Goal: Information Seeking & Learning: Learn about a topic

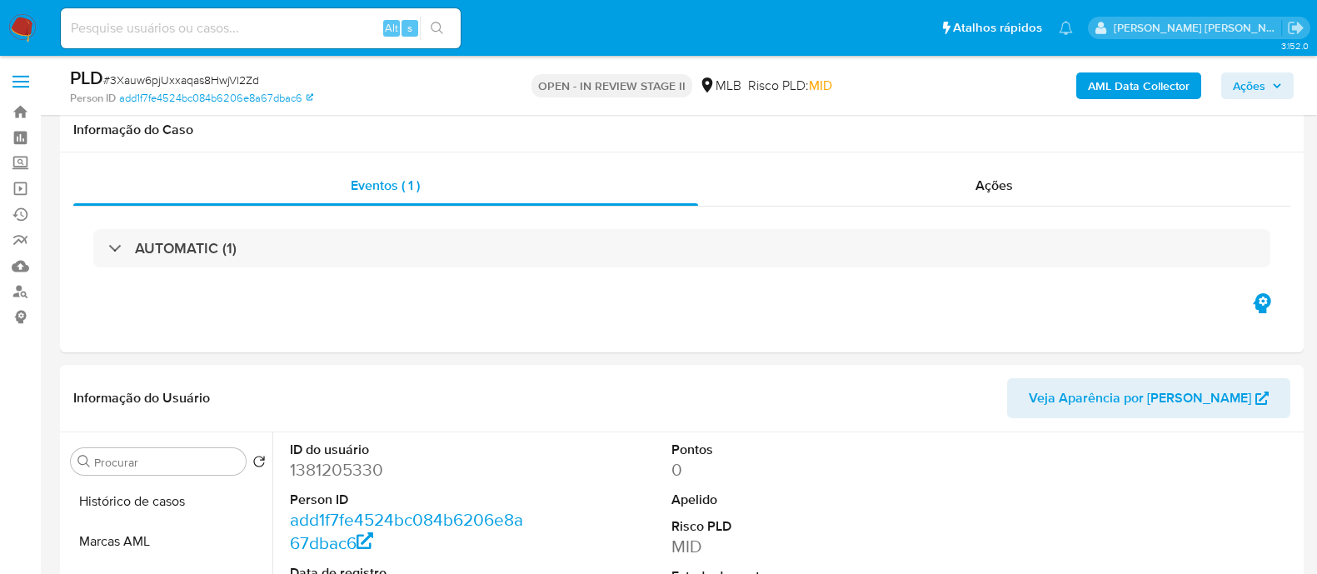
select select "10"
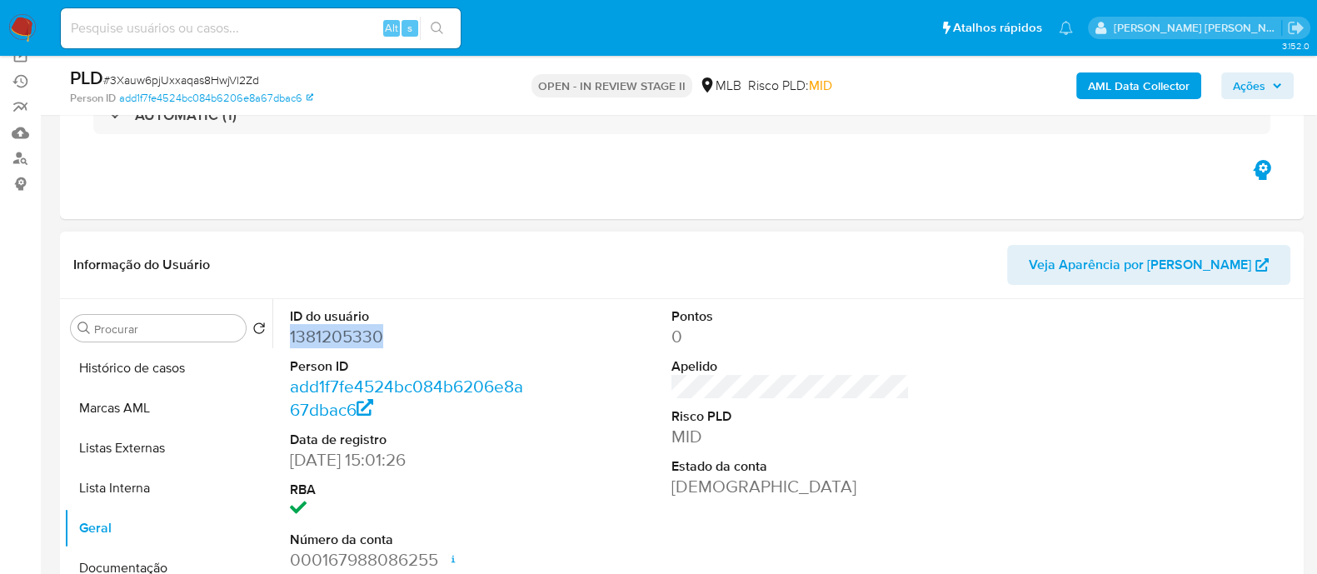
click at [367, 328] on dd "1381205330" at bounding box center [409, 336] width 238 height 23
click at [331, 331] on dd "1381205330" at bounding box center [409, 336] width 238 height 23
click at [157, 369] on button "Histórico de casos" at bounding box center [161, 368] width 195 height 40
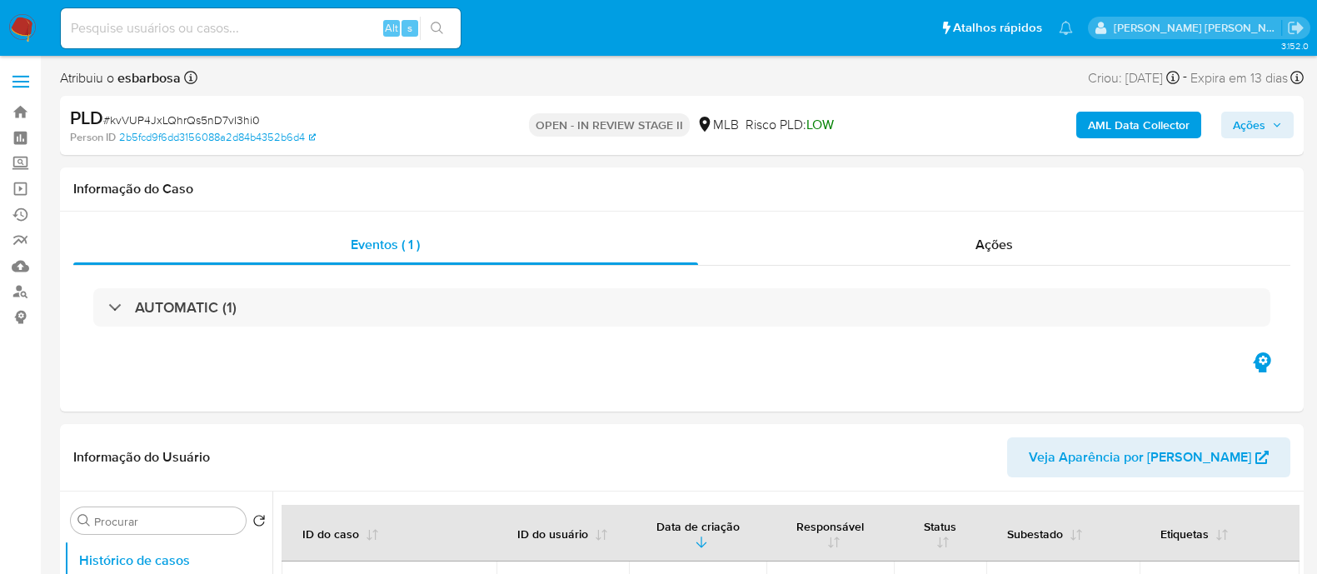
select select "10"
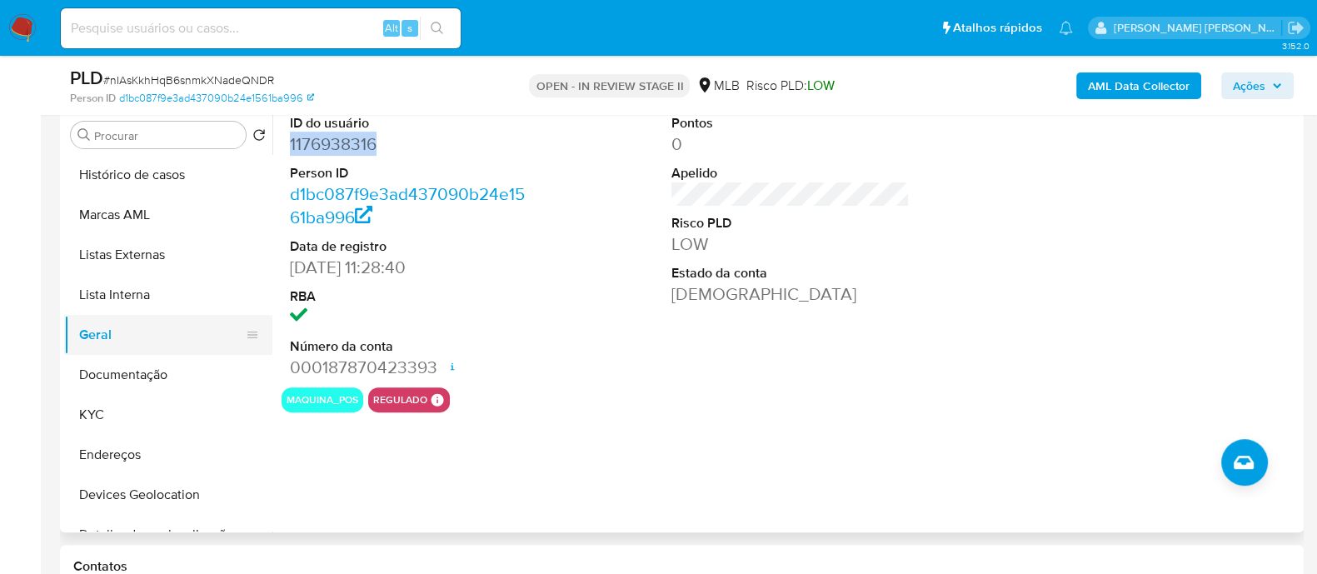
scroll to position [521, 0]
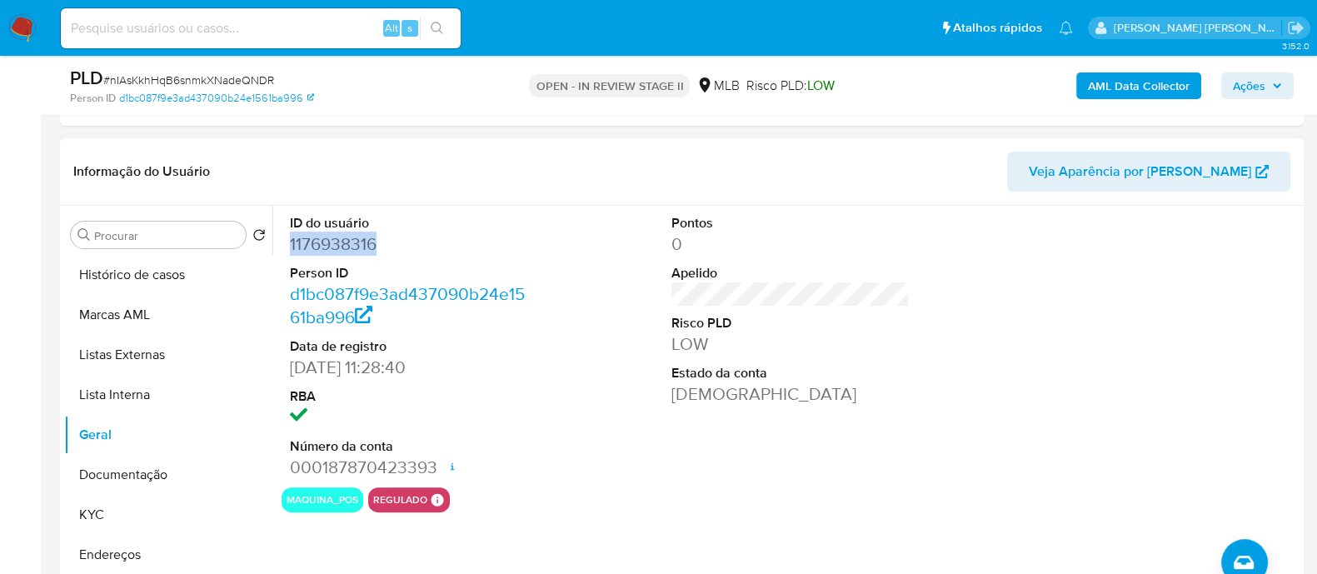
click at [335, 248] on dd "1176938316" at bounding box center [409, 243] width 238 height 23
click at [161, 284] on button "Histórico de casos" at bounding box center [161, 275] width 195 height 40
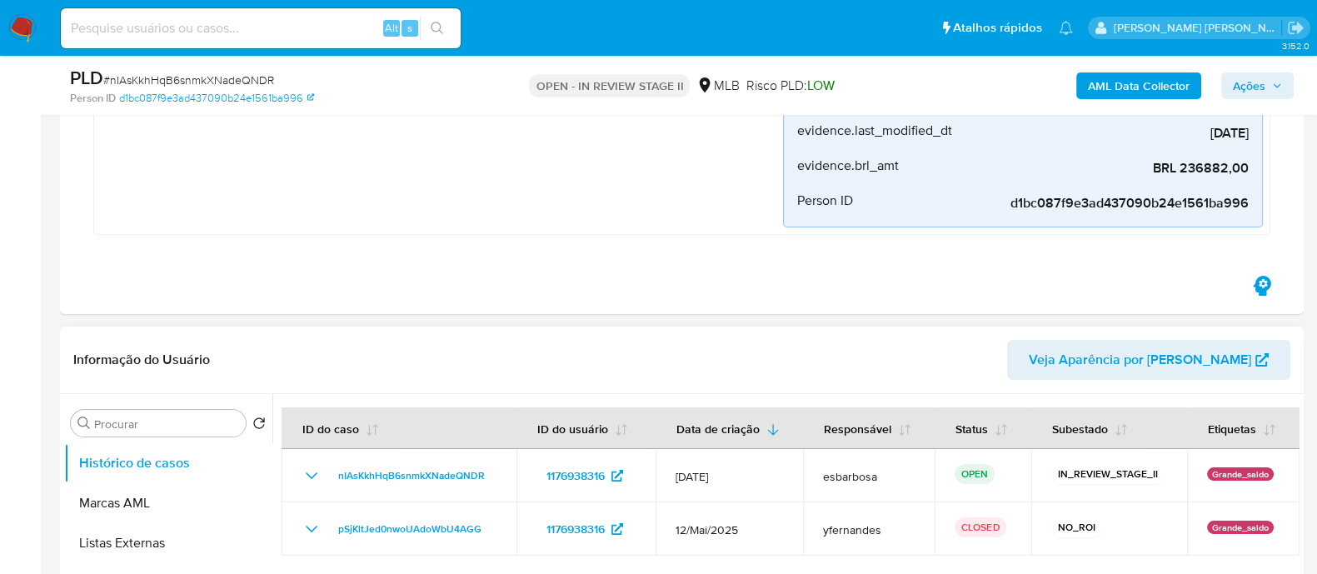
scroll to position [416, 0]
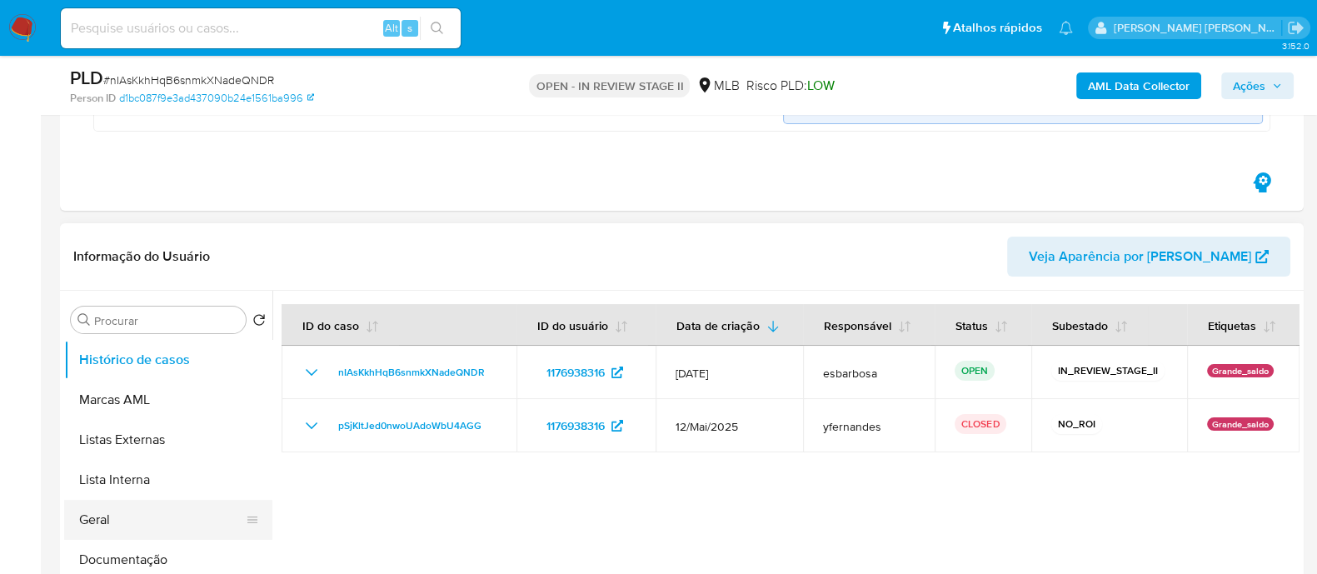
click at [115, 518] on button "Geral" at bounding box center [161, 520] width 195 height 40
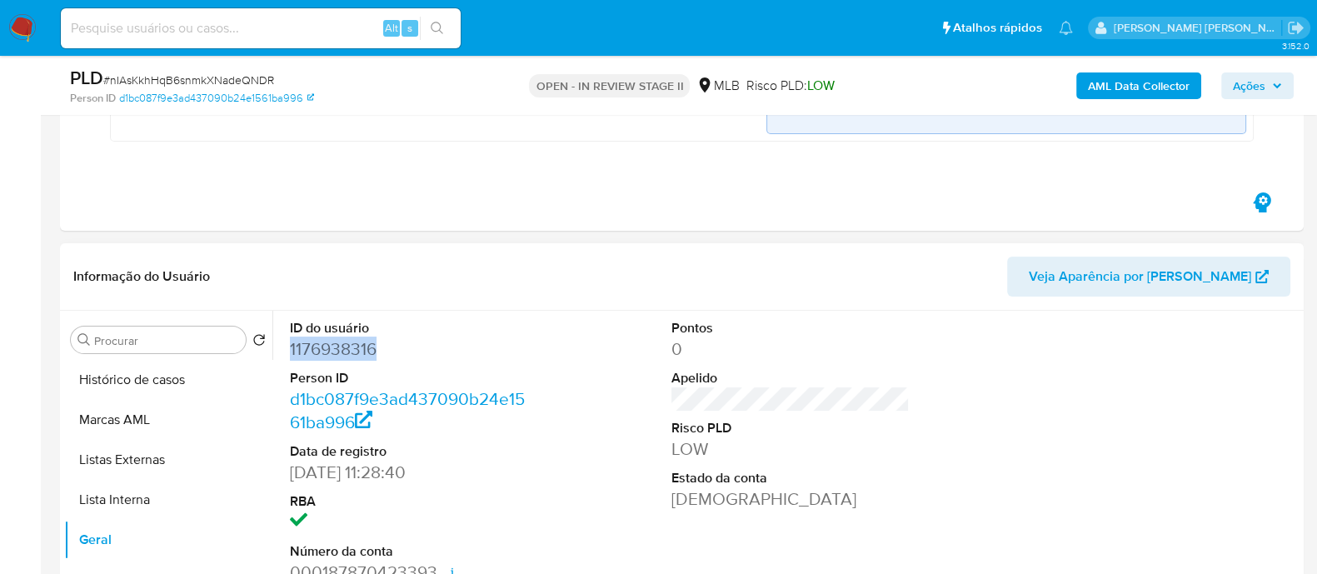
drag, startPoint x: 379, startPoint y: 348, endPoint x: 287, endPoint y: 345, distance: 91.7
click at [287, 345] on div "ID do usuário 1176938316 Person ID d1bc087f9e3ad437090b24e1561ba996 Data de reg…" at bounding box center [409, 452] width 255 height 282
copy dd "1176938316"
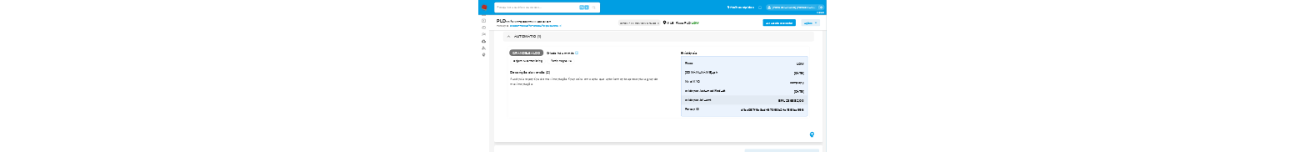
scroll to position [103, 0]
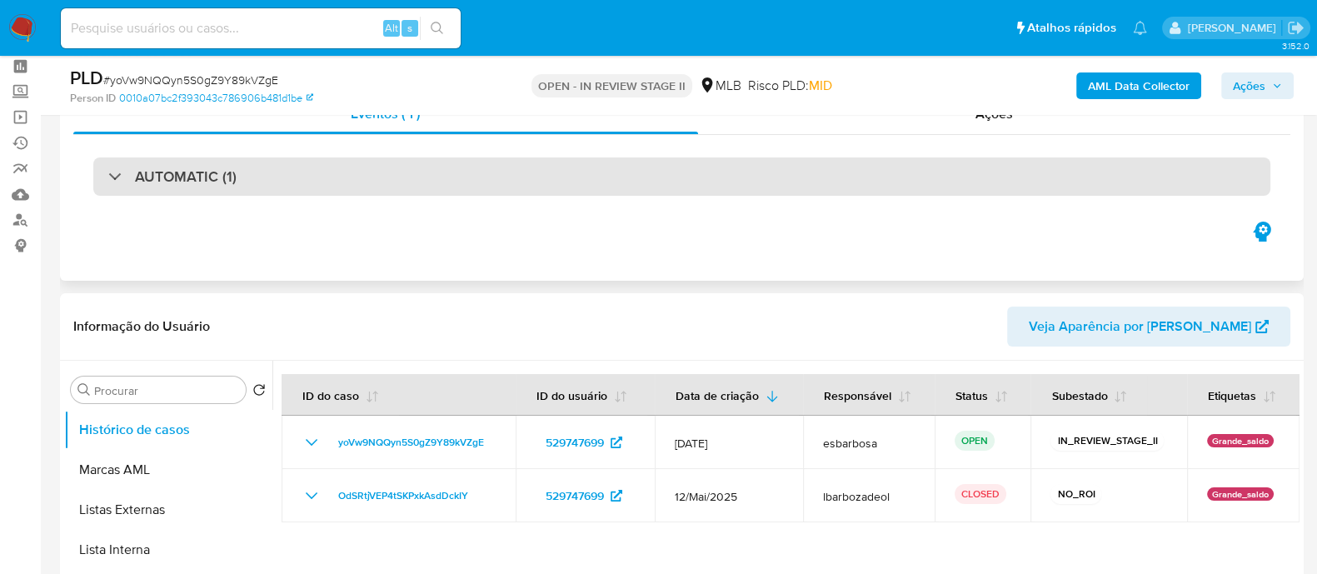
scroll to position [207, 0]
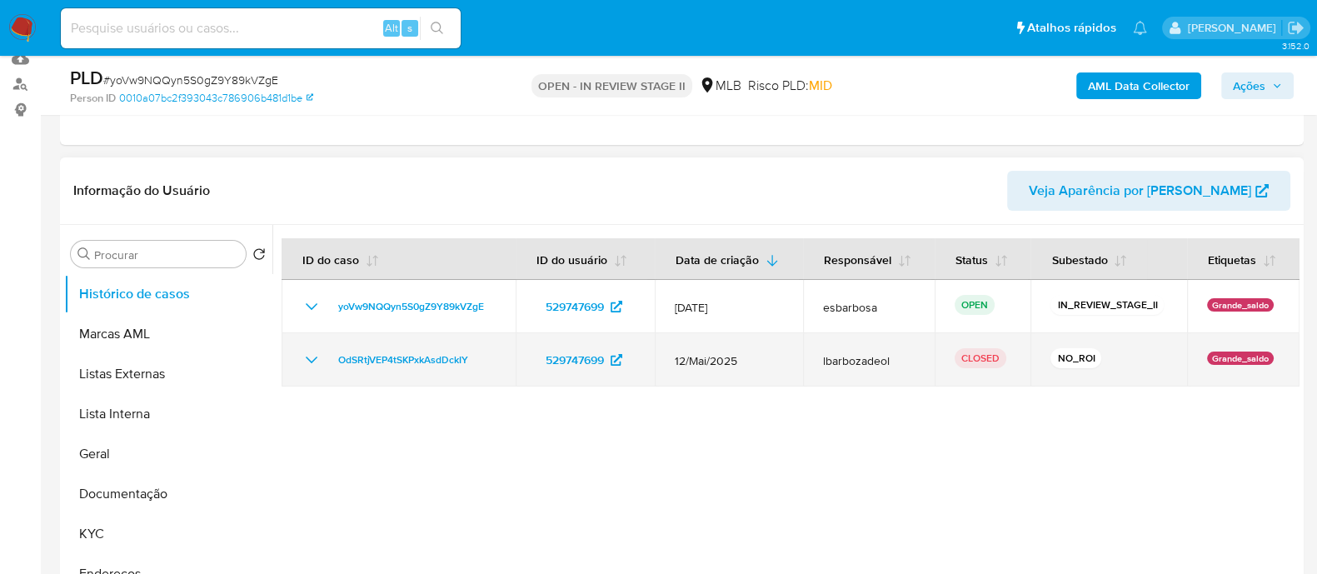
click at [314, 360] on icon "Mostrar/Ocultar" at bounding box center [312, 360] width 20 height 20
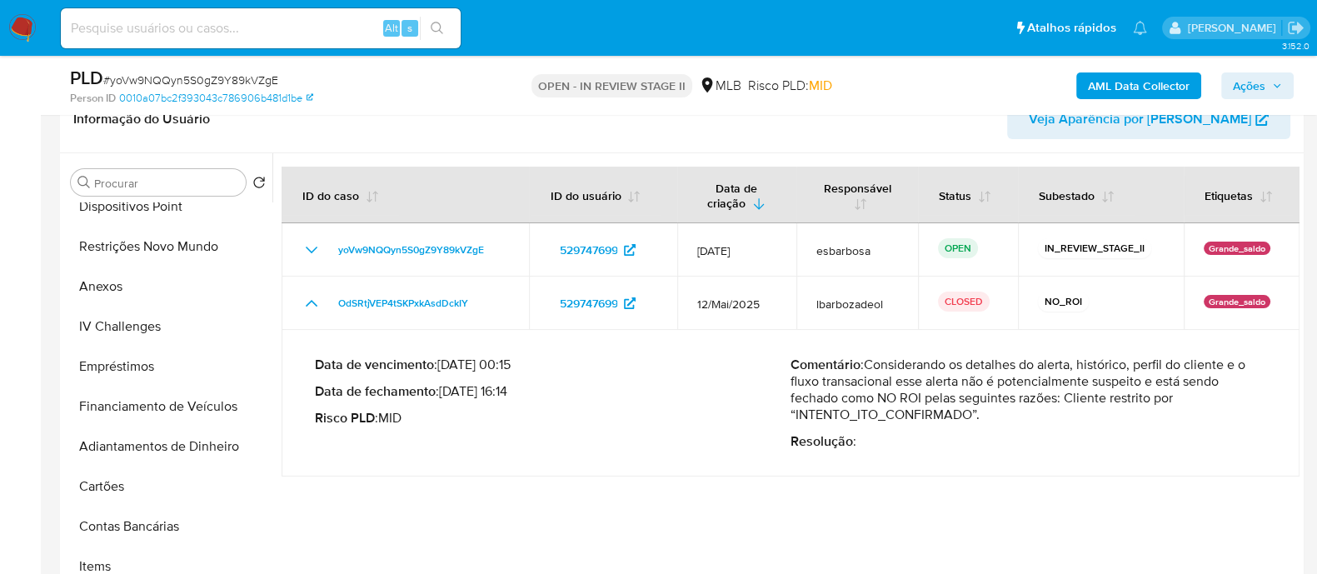
scroll to position [312, 0]
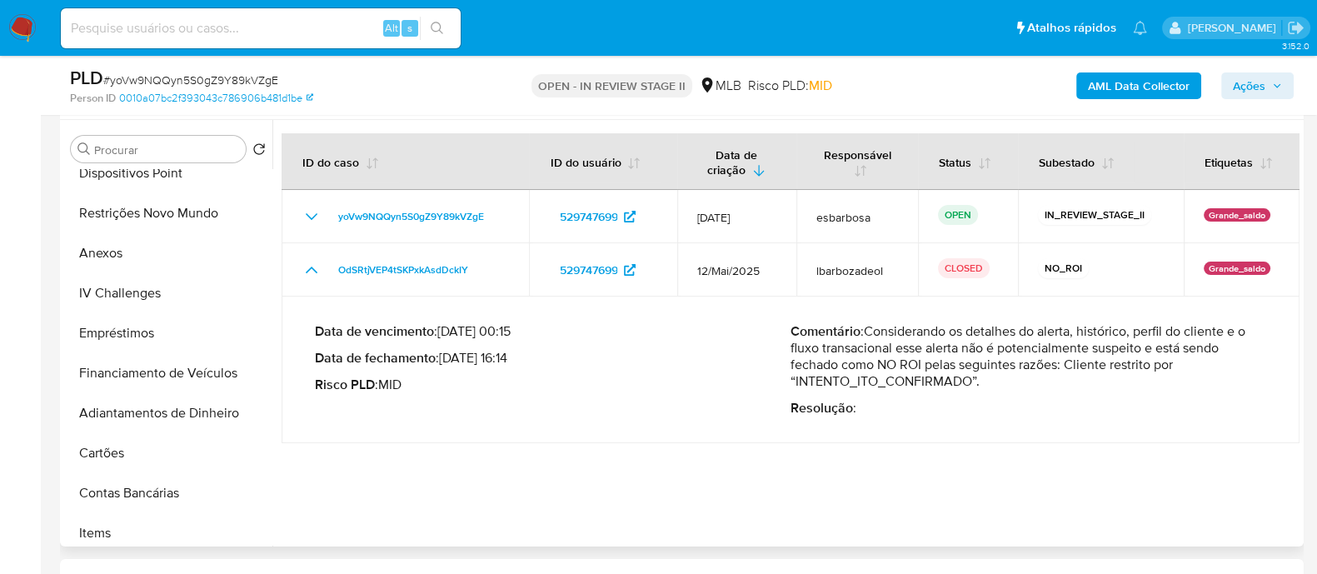
drag, startPoint x: 979, startPoint y: 389, endPoint x: 697, endPoint y: 333, distance: 287.1
click at [856, 339] on p "Comentário : Considerando os detalhes do alerta, histórico, perfil do cliente e…" at bounding box center [1029, 356] width 476 height 67
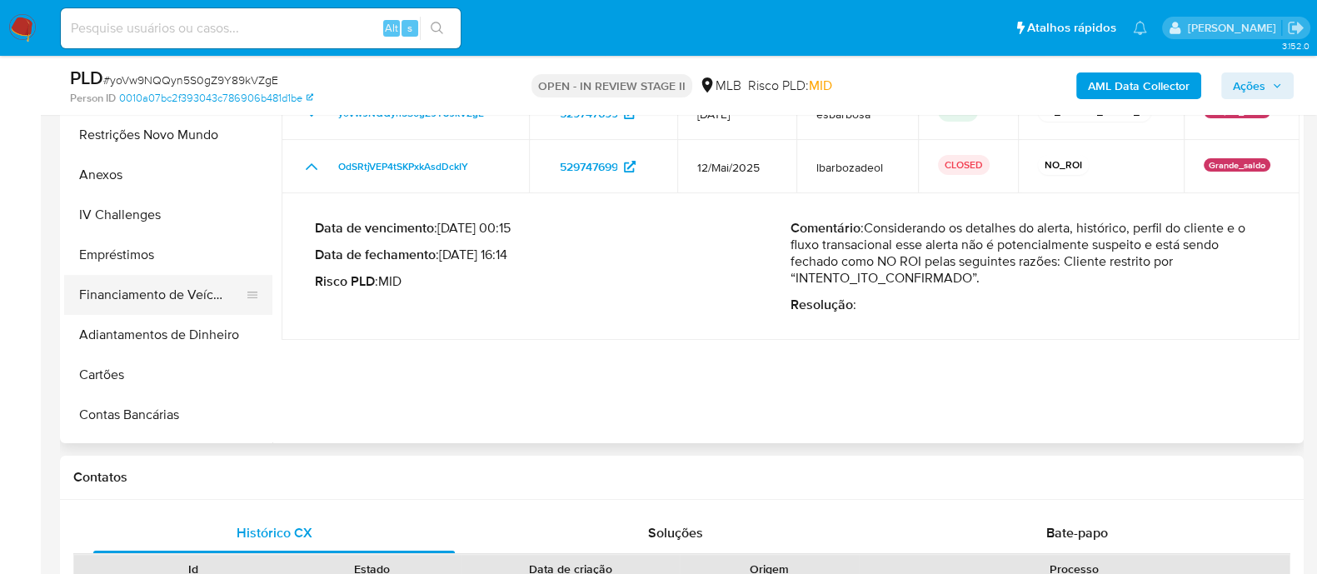
scroll to position [287, 0]
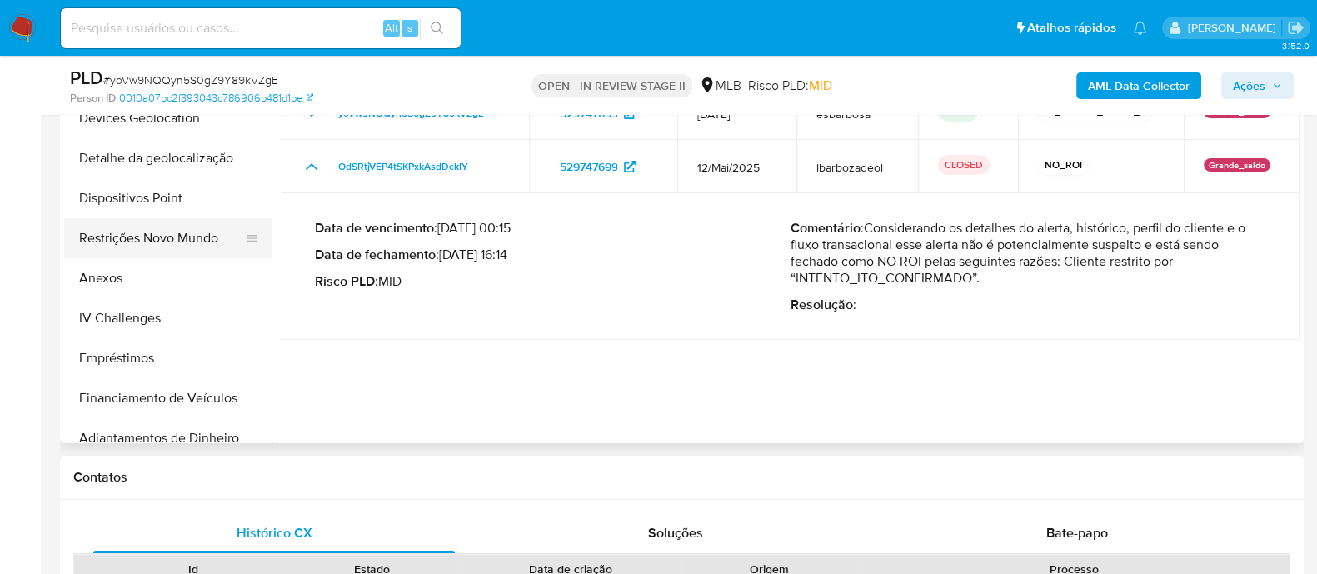
click at [138, 252] on button "Restrições Novo Mundo" at bounding box center [161, 238] width 195 height 40
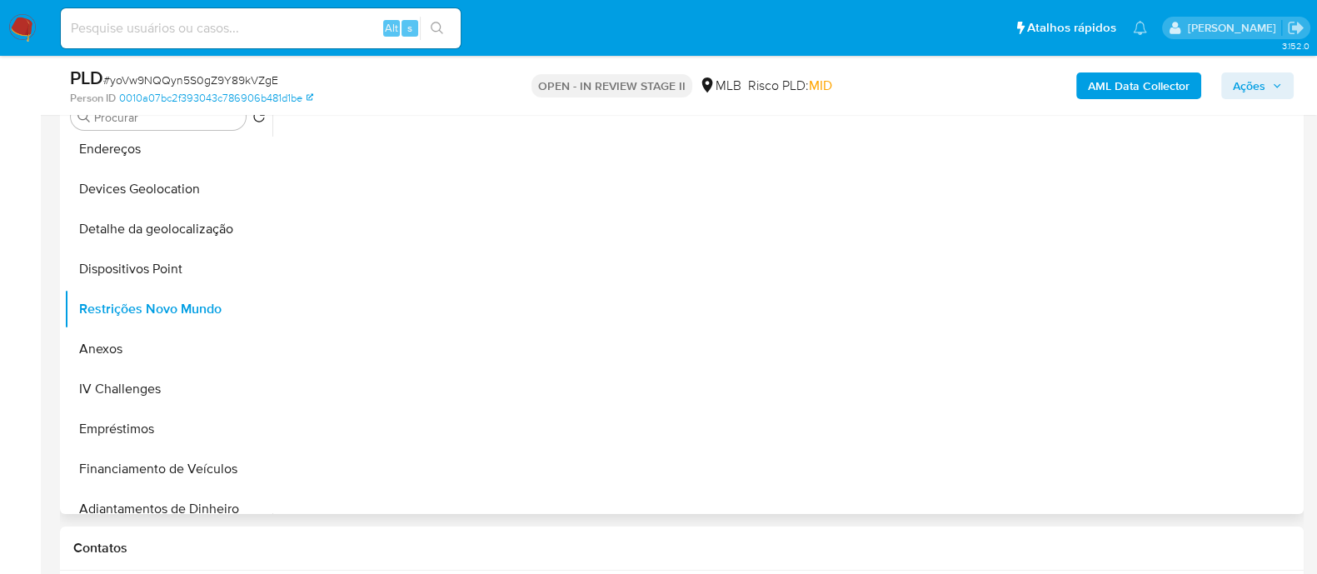
scroll to position [312, 0]
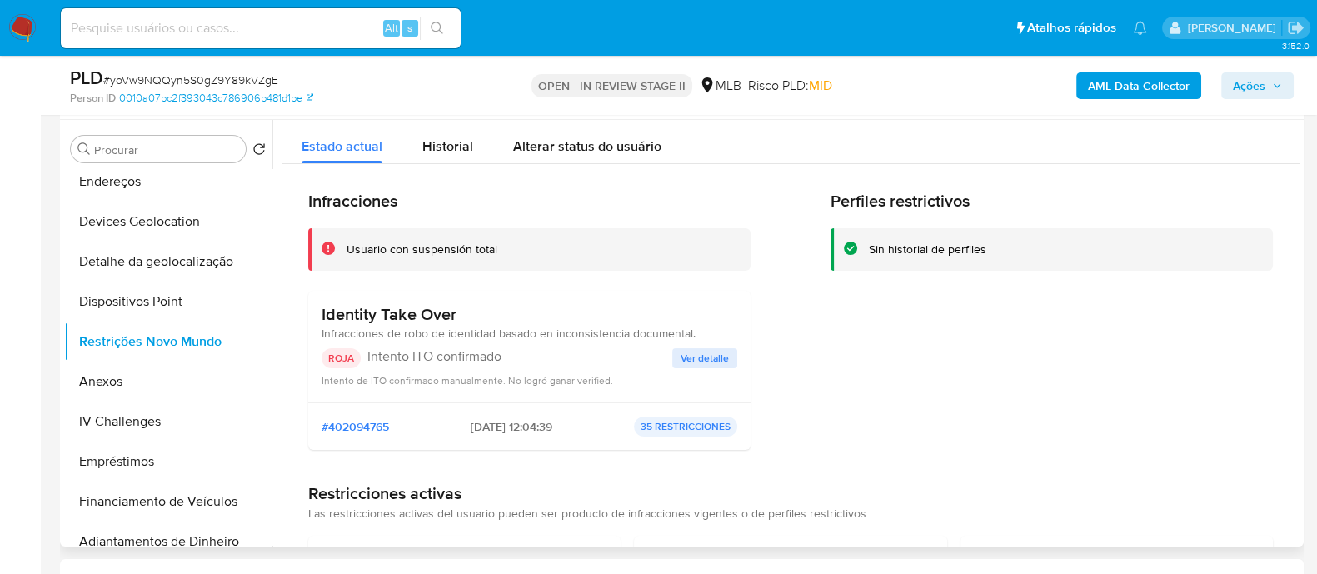
click at [696, 359] on span "Ver detalle" at bounding box center [705, 358] width 48 height 17
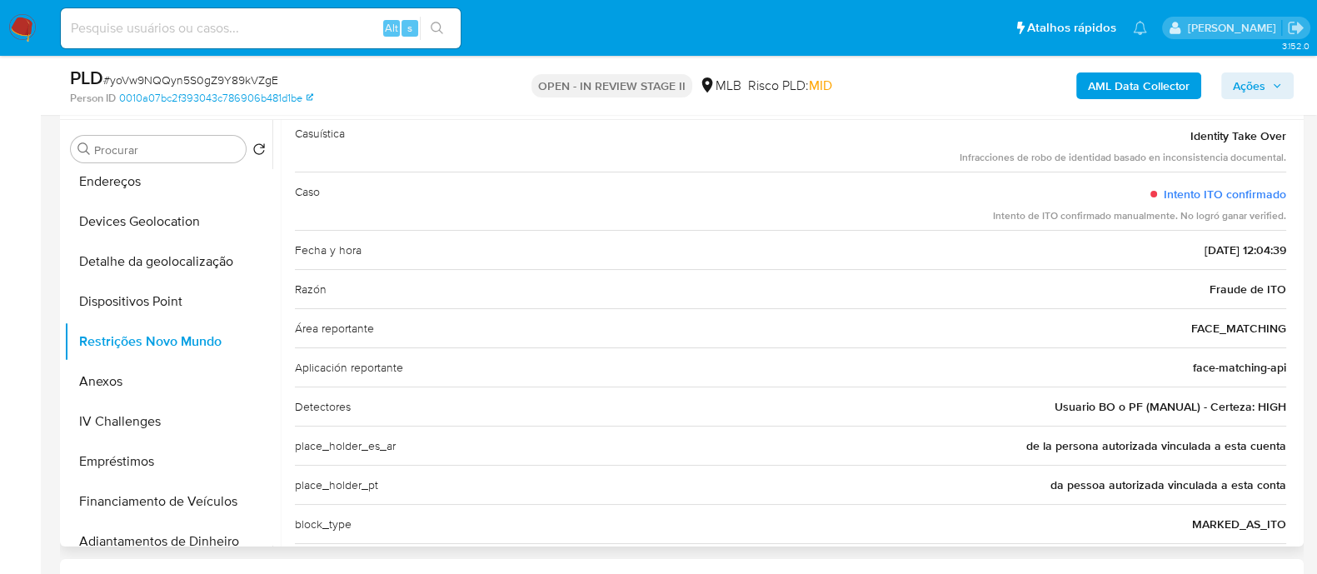
scroll to position [0, 0]
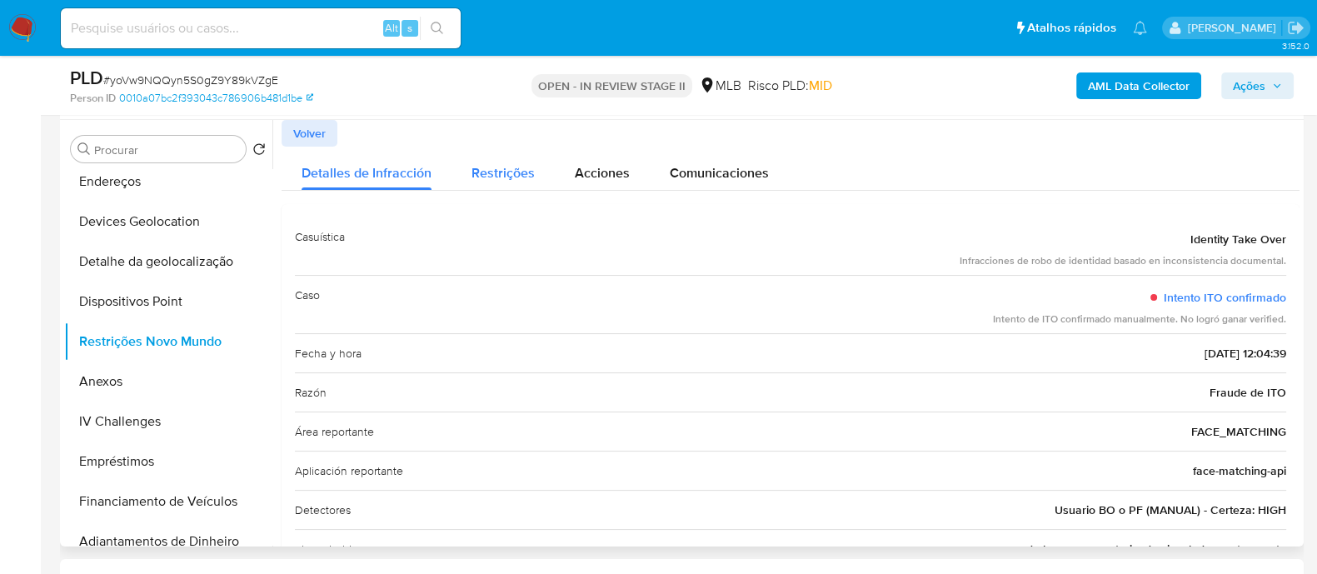
click at [527, 169] on span "Restrições" at bounding box center [503, 172] width 63 height 19
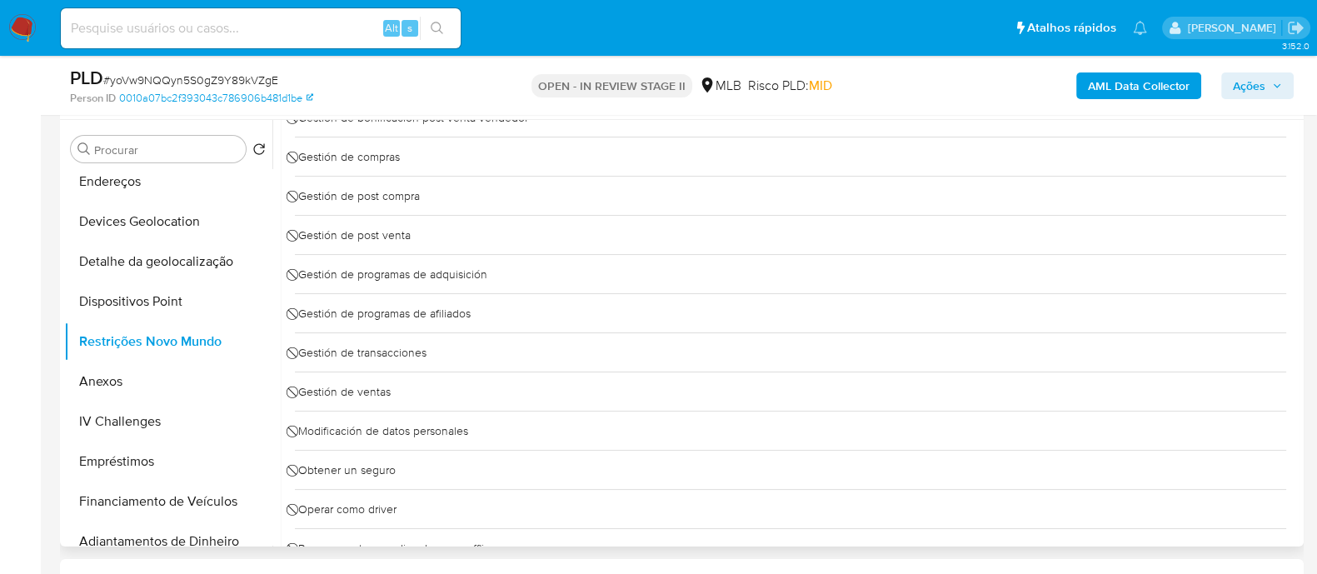
scroll to position [29, 0]
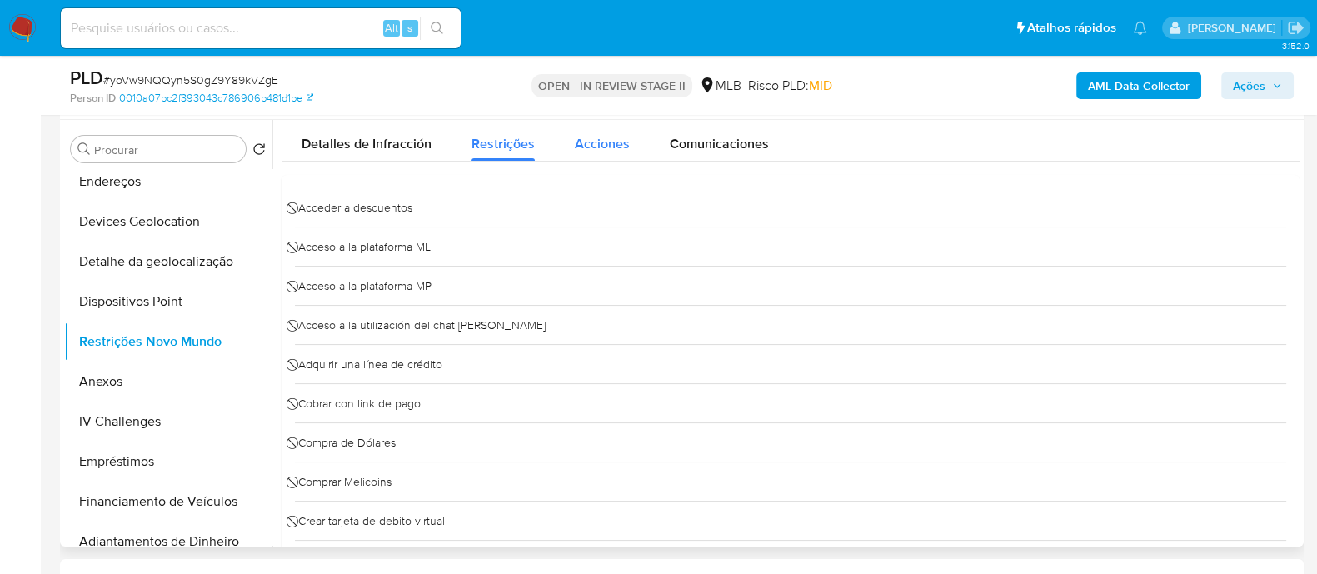
click at [591, 150] on span "Acciones" at bounding box center [602, 143] width 55 height 19
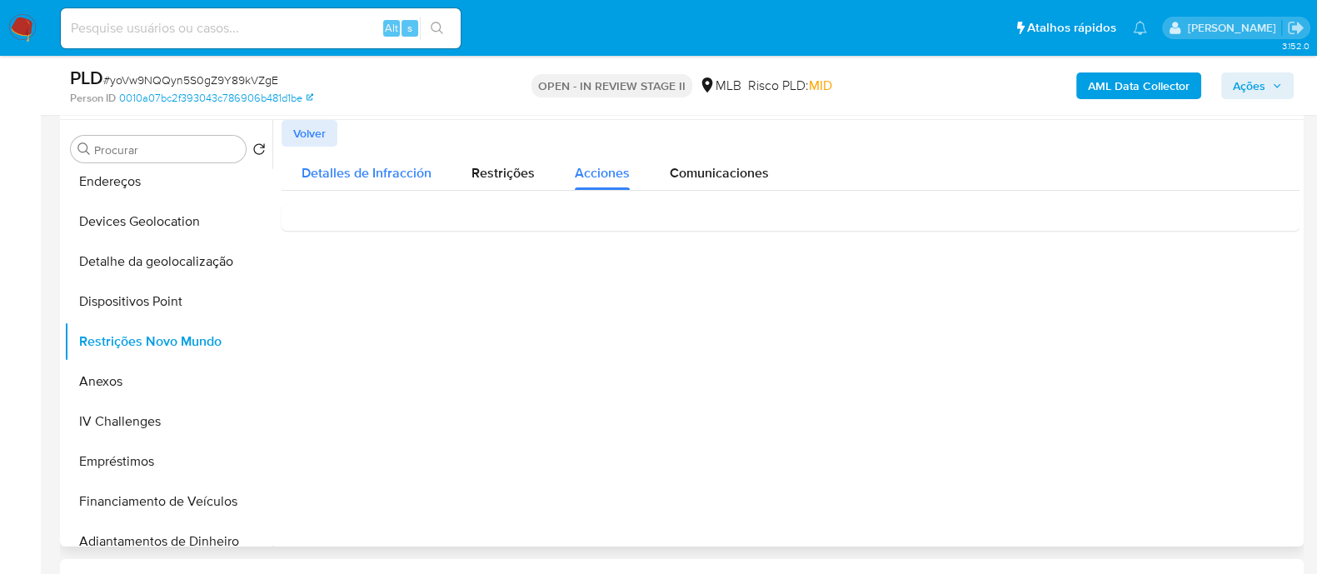
click at [410, 174] on span "Detalles de Infracción" at bounding box center [367, 172] width 130 height 19
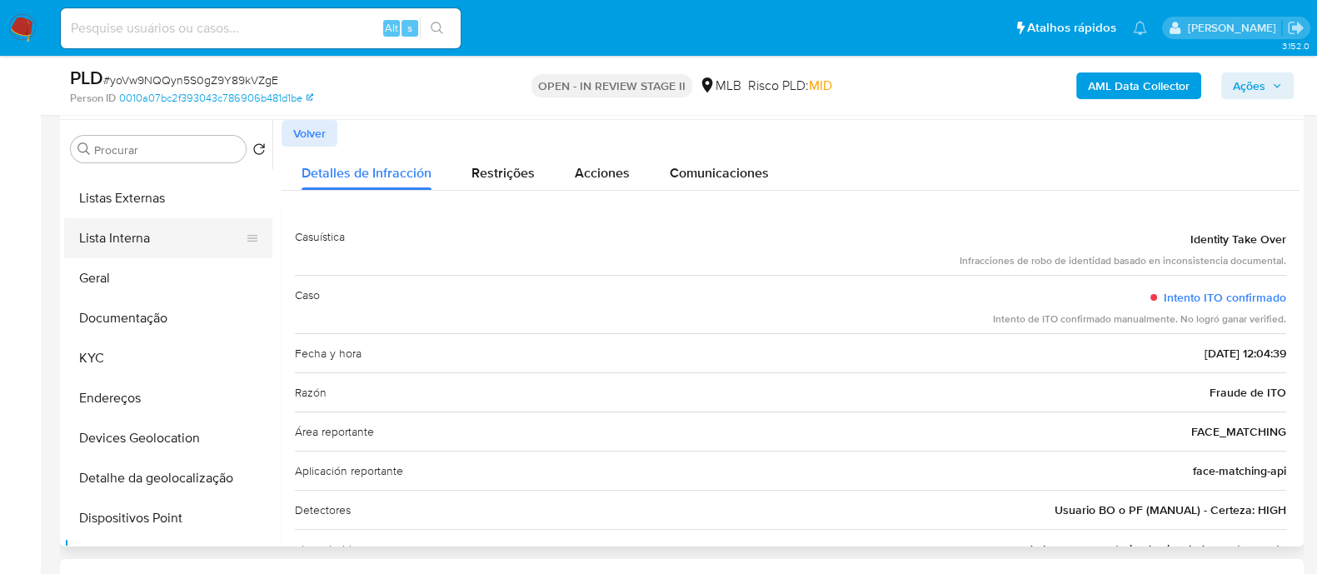
scroll to position [103, 0]
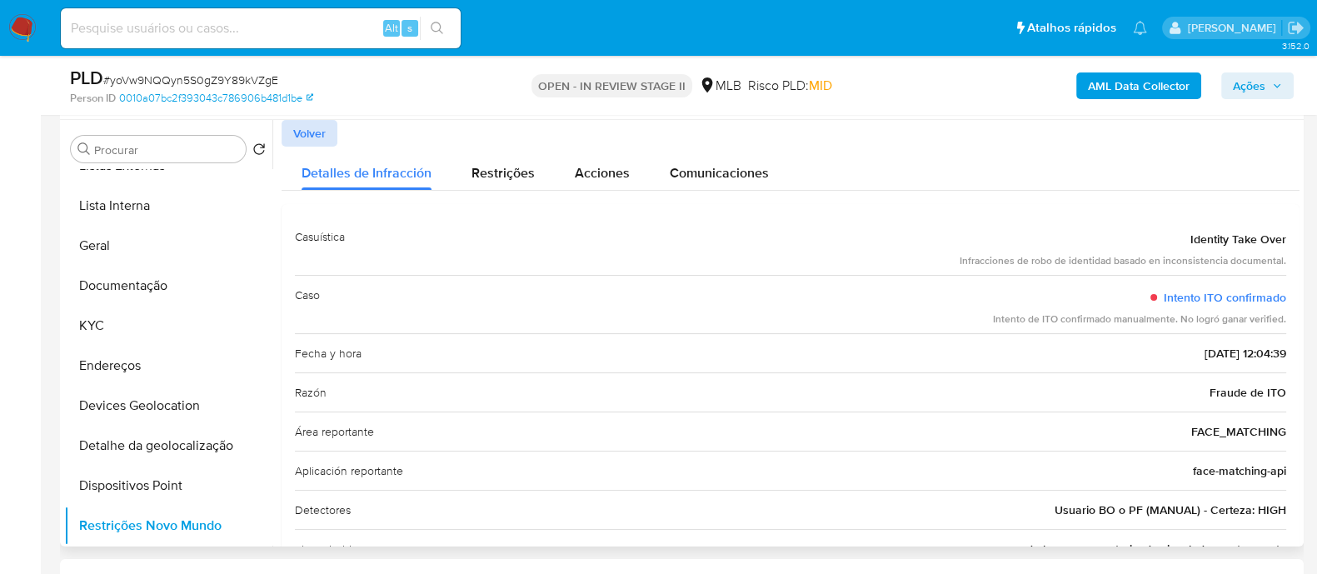
click at [297, 131] on span "Volver" at bounding box center [309, 133] width 32 height 23
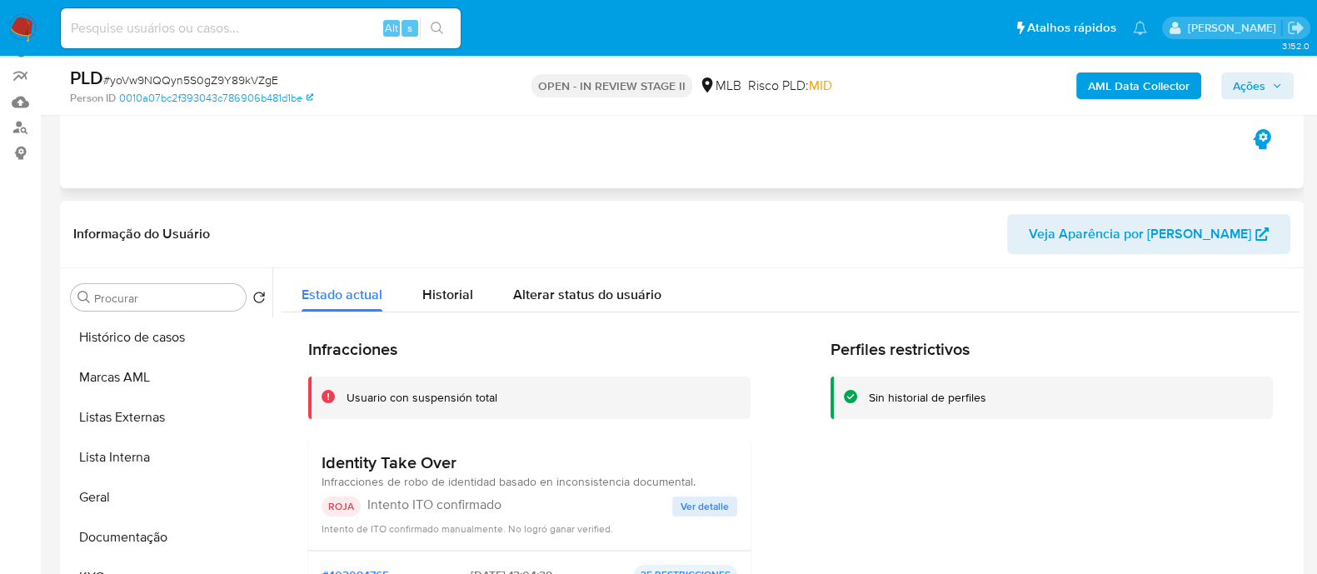
scroll to position [312, 0]
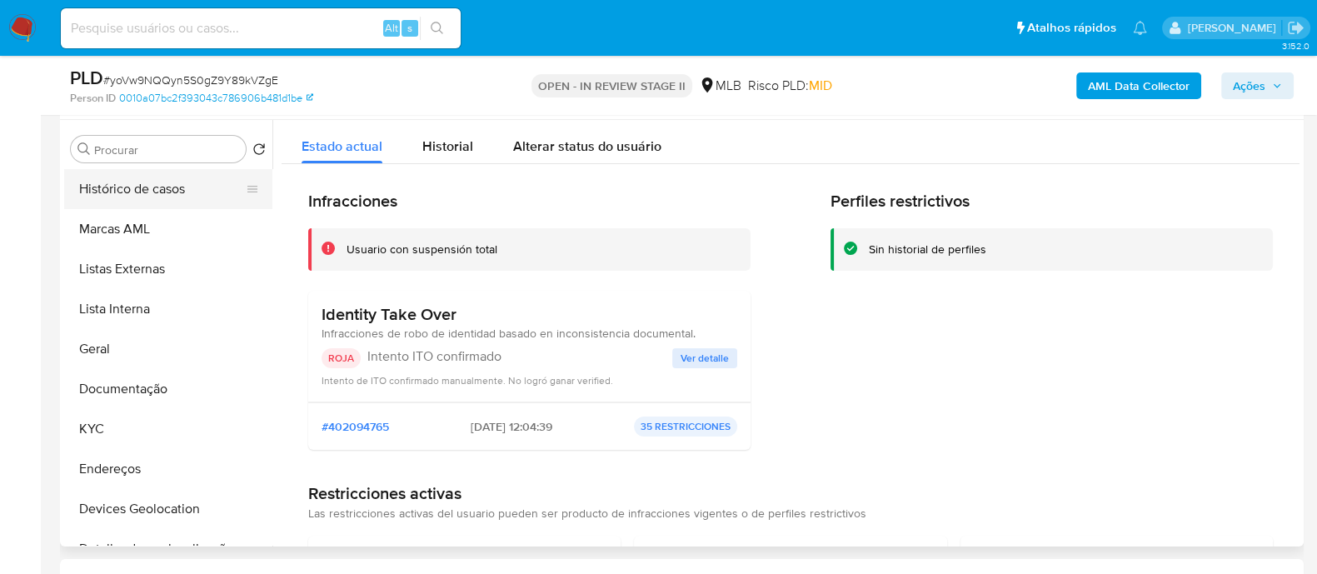
click at [173, 199] on button "Histórico de casos" at bounding box center [161, 189] width 195 height 40
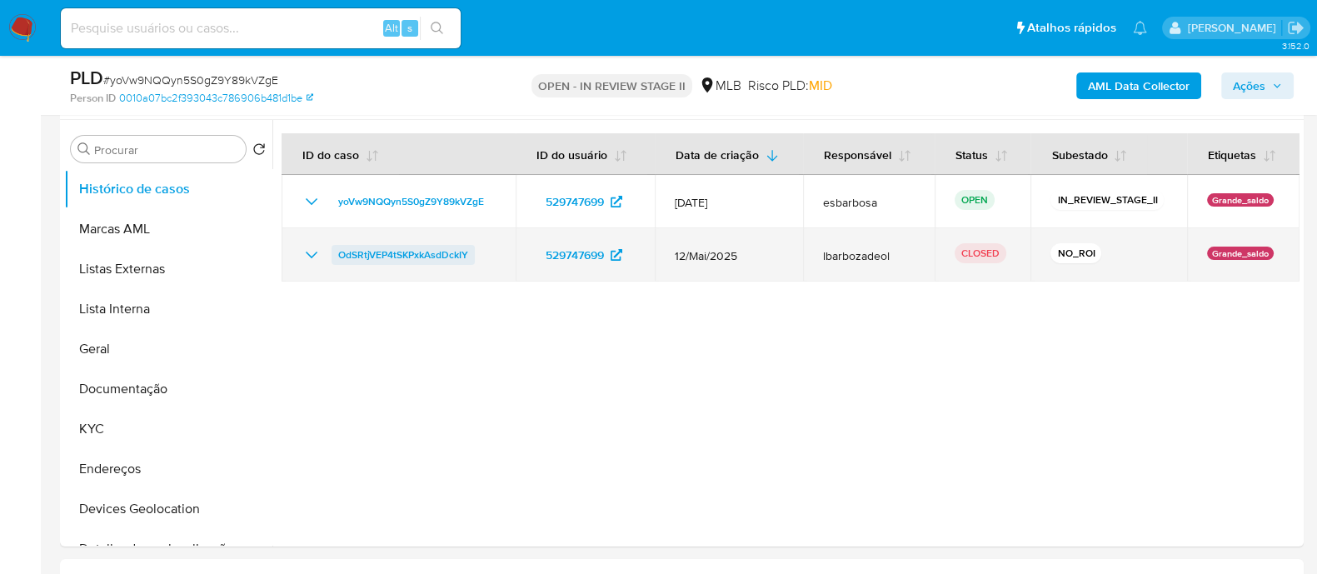
drag, startPoint x: 479, startPoint y: 256, endPoint x: 339, endPoint y: 258, distance: 140.0
click at [339, 258] on div "OdSRtjVEP4tSKPxkAsdDckIY" at bounding box center [399, 255] width 194 height 20
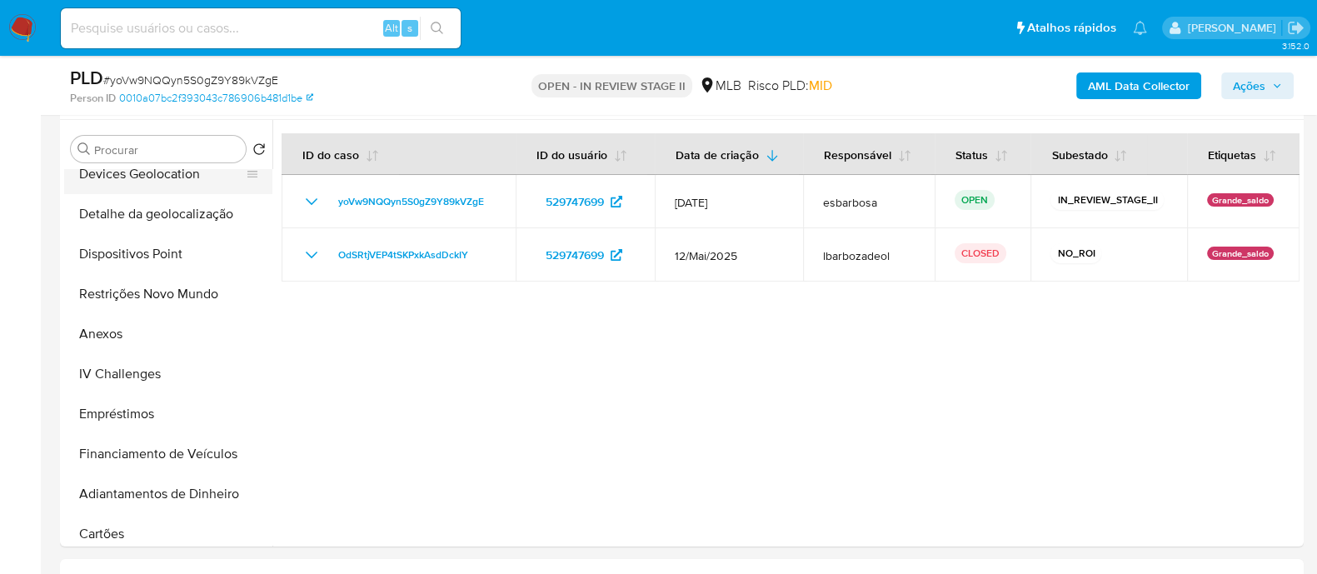
scroll to position [103, 0]
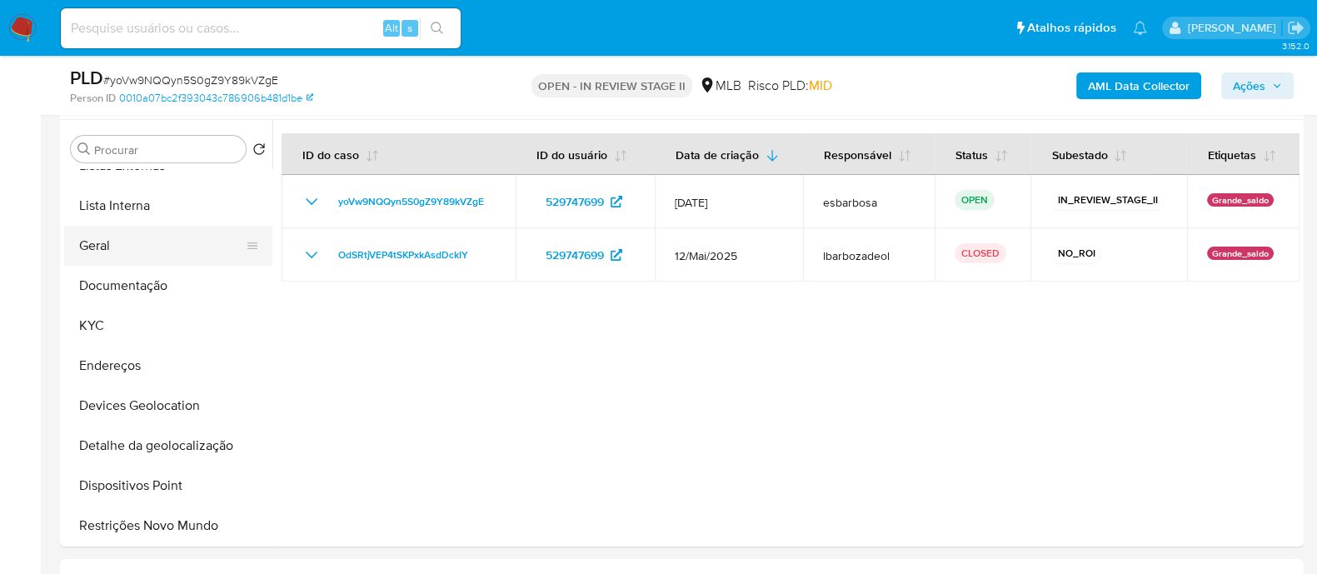
click at [117, 247] on button "Geral" at bounding box center [161, 246] width 195 height 40
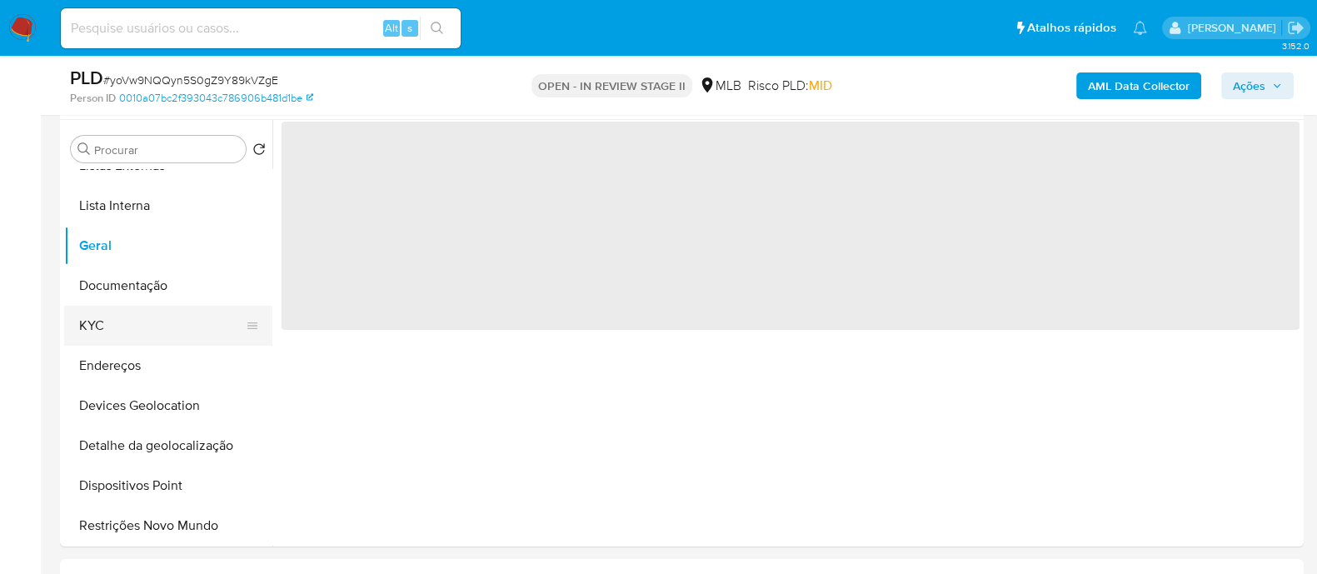
click at [130, 333] on button "KYC" at bounding box center [161, 326] width 195 height 40
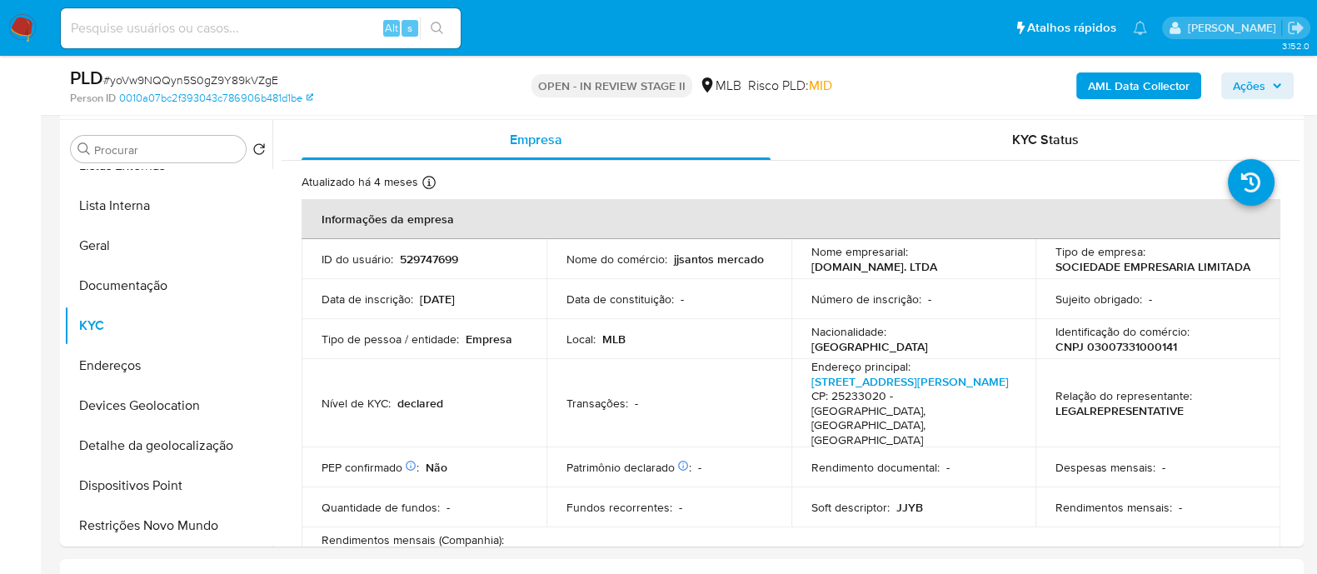
click at [1137, 349] on p "CNPJ 03007331000141" at bounding box center [1117, 346] width 122 height 15
click at [1148, 343] on p "CNPJ 03007331000141" at bounding box center [1117, 346] width 122 height 15
click at [244, 85] on span "# yoVw9NQQyn5S0gZ9Y89kVZgE" at bounding box center [190, 80] width 175 height 17
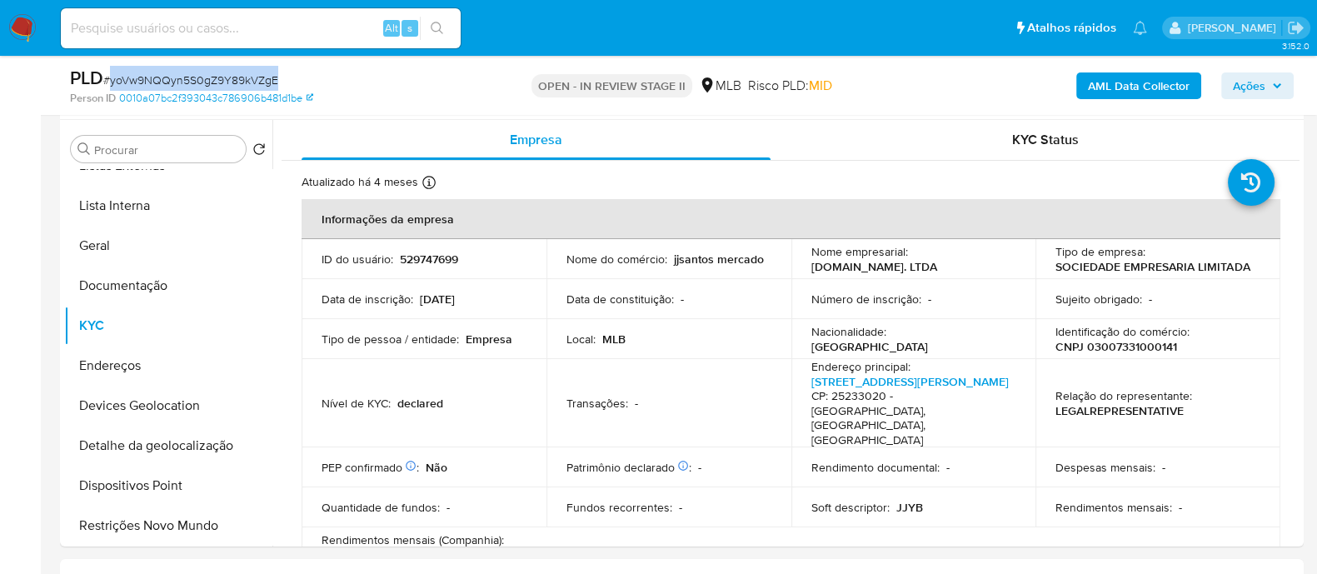
click at [244, 85] on span "# yoVw9NQQyn5S0gZ9Y89kVZgE" at bounding box center [190, 80] width 175 height 17
copy span "yoVw9NQQyn5S0gZ9Y89kVZgE"
click at [133, 255] on button "Geral" at bounding box center [161, 246] width 195 height 40
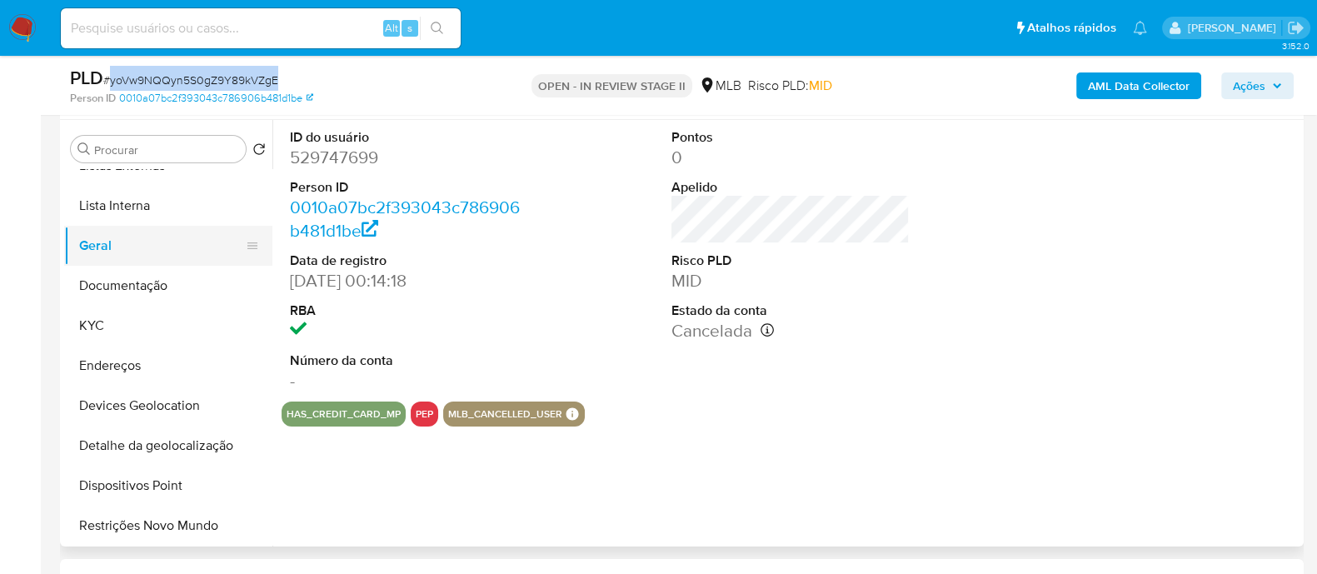
scroll to position [0, 0]
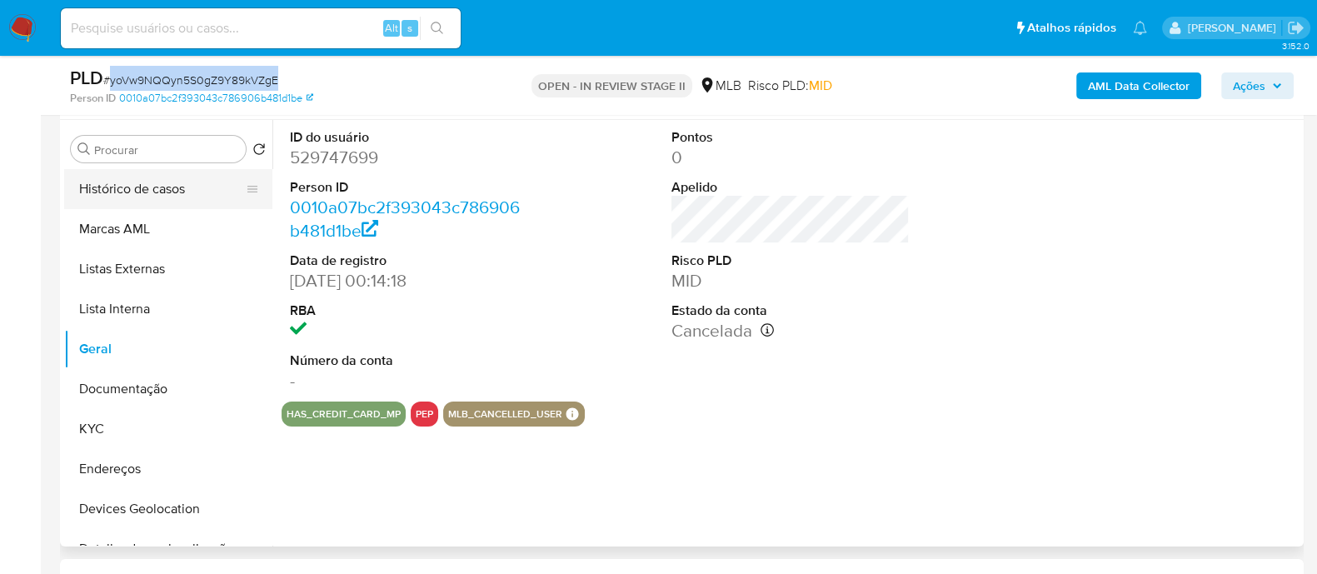
click at [171, 198] on button "Histórico de casos" at bounding box center [161, 189] width 195 height 40
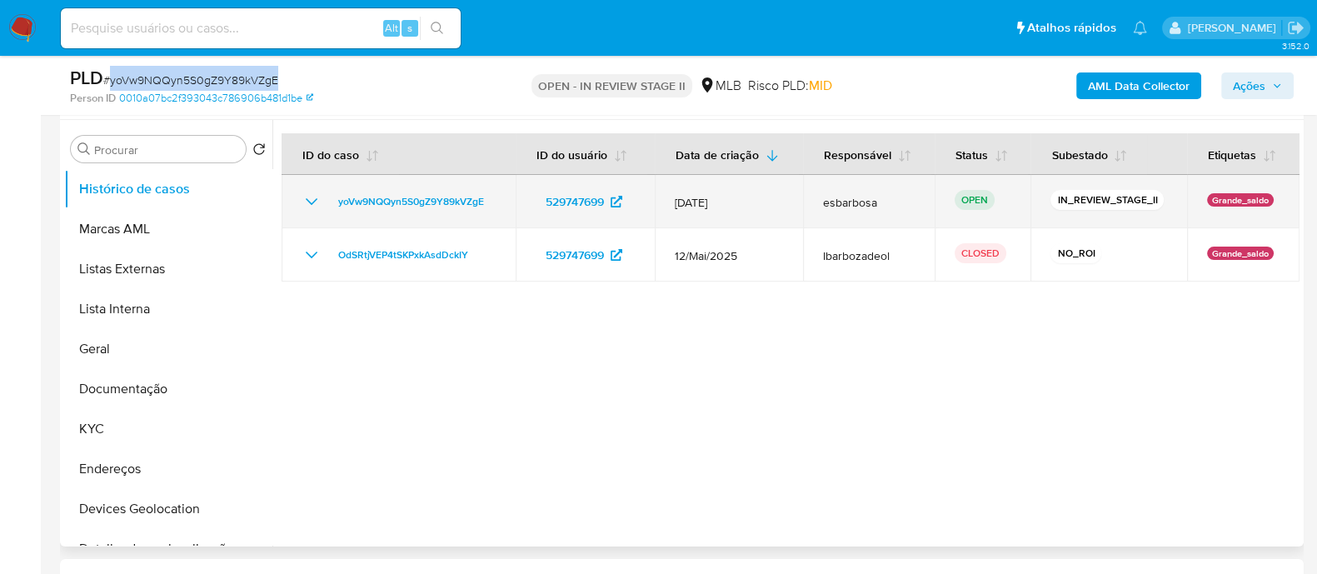
click at [304, 202] on icon "Mostrar/Ocultar" at bounding box center [312, 202] width 20 height 20
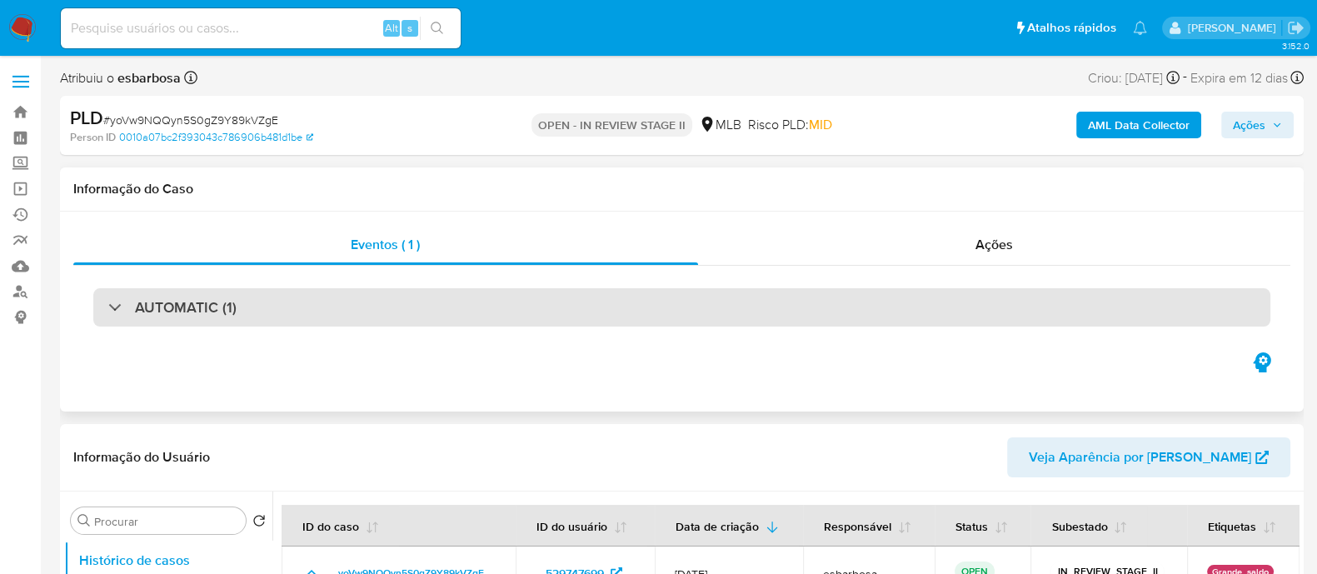
drag, startPoint x: 482, startPoint y: 319, endPoint x: 474, endPoint y: 312, distance: 10.0
click at [479, 317] on div "AUTOMATIC (1)" at bounding box center [681, 307] width 1177 height 38
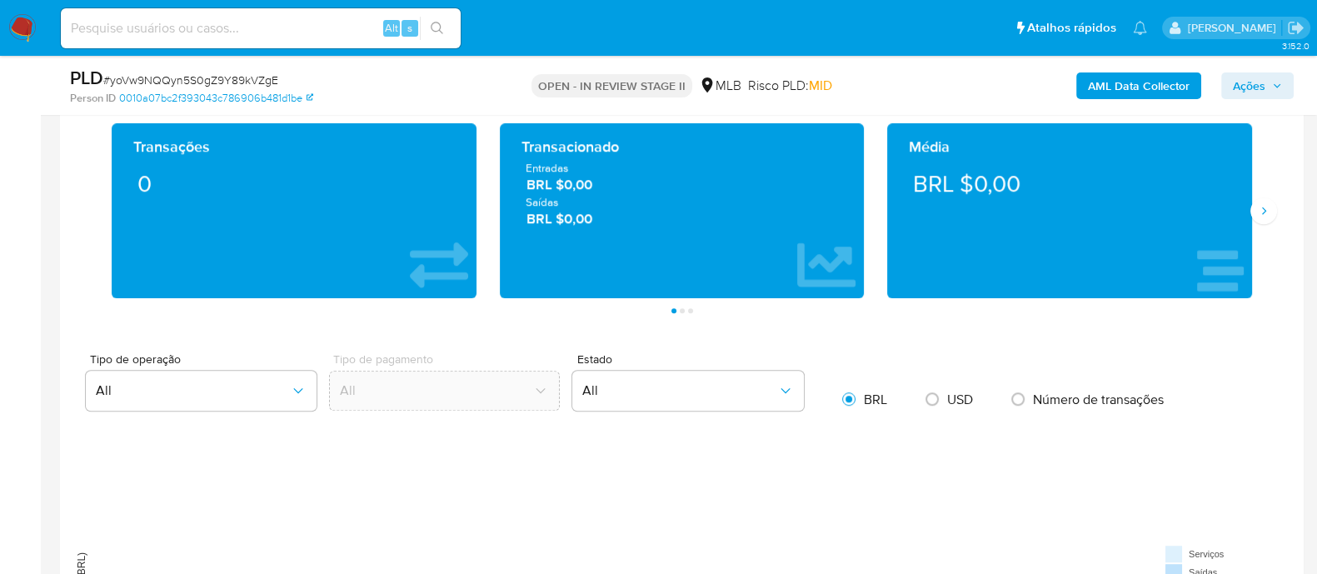
scroll to position [1353, 0]
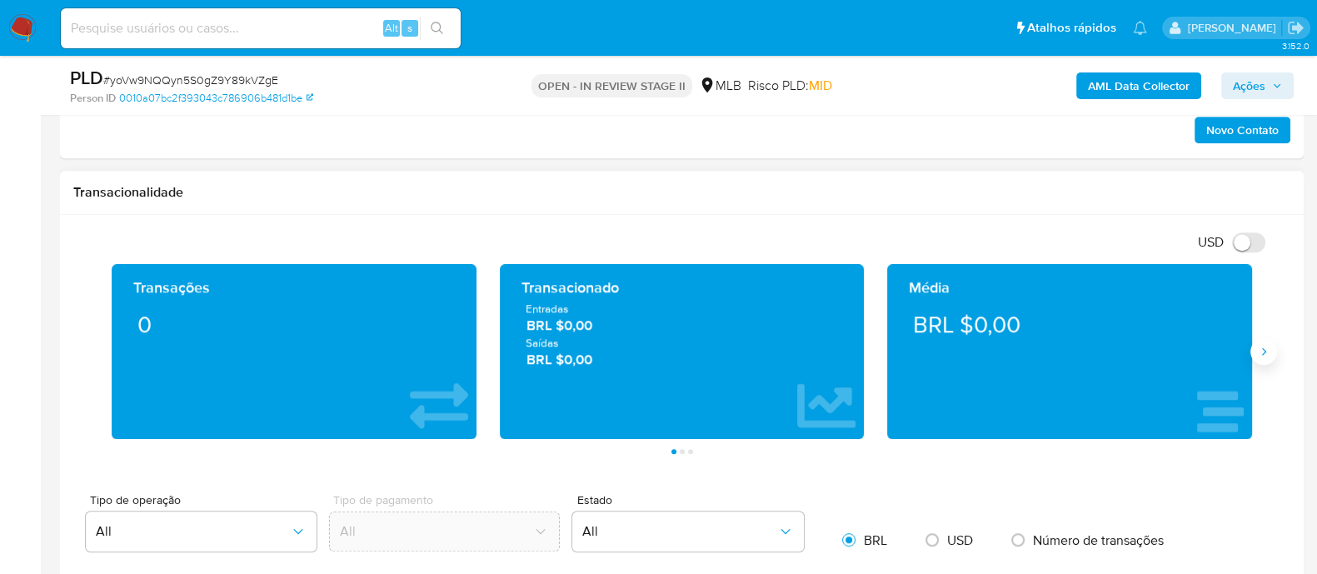
click at [1253, 352] on button "Siguiente" at bounding box center [1264, 351] width 27 height 27
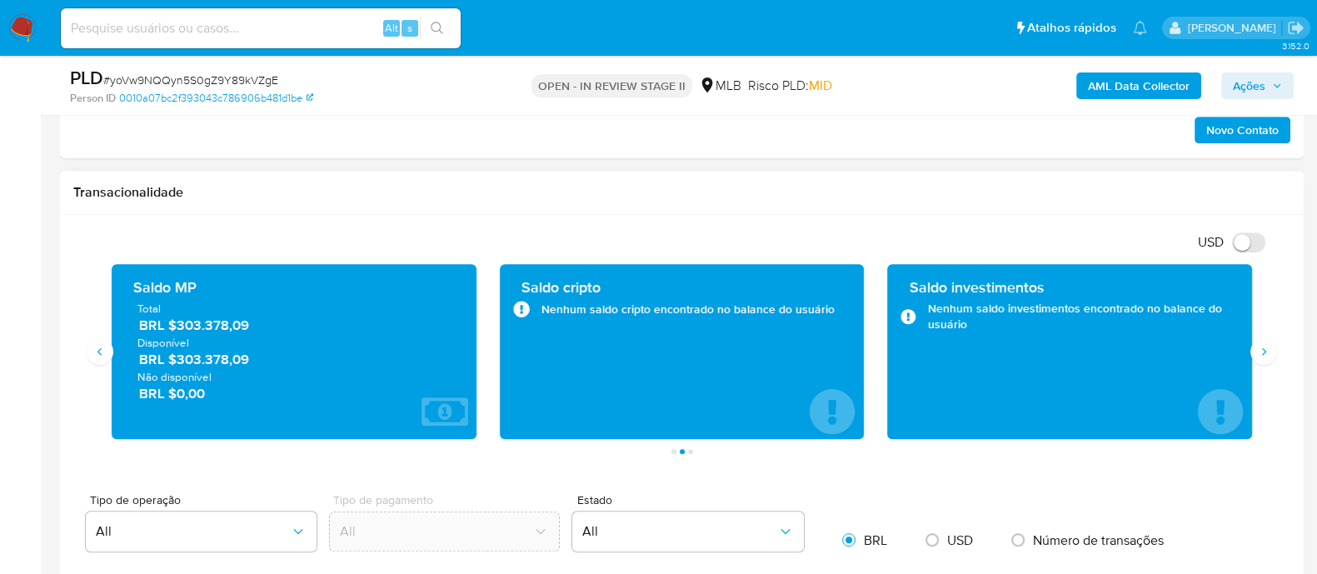
drag, startPoint x: 259, startPoint y: 328, endPoint x: 170, endPoint y: 327, distance: 89.2
click at [170, 327] on span "BRL $303.378,09" at bounding box center [295, 325] width 312 height 19
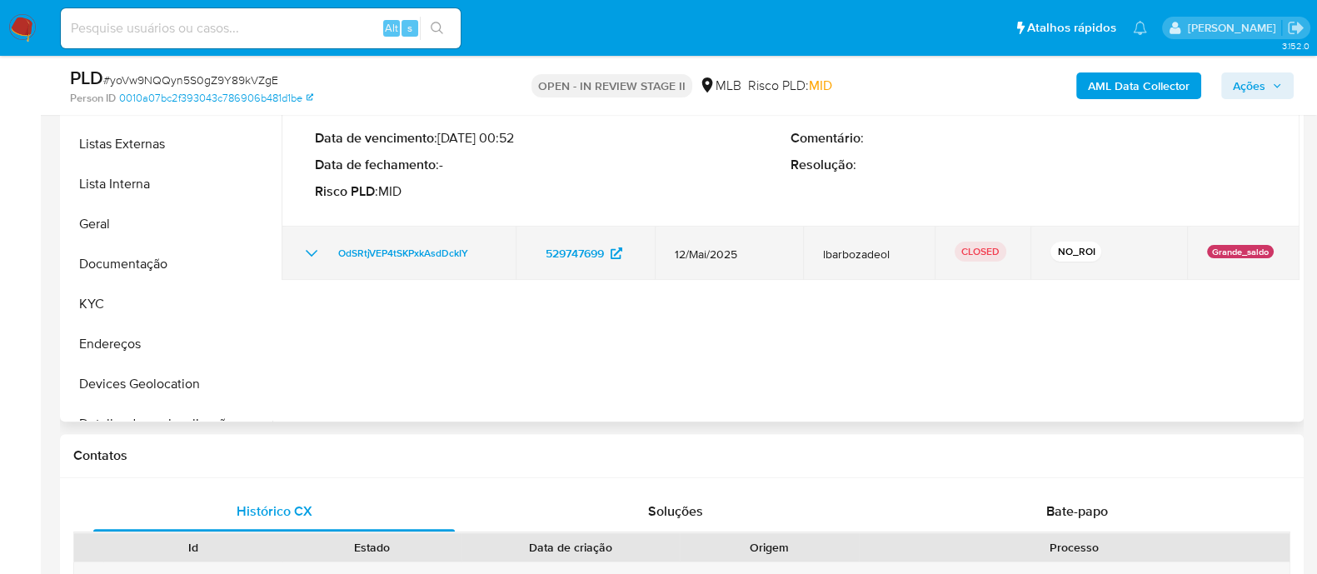
scroll to position [625, 0]
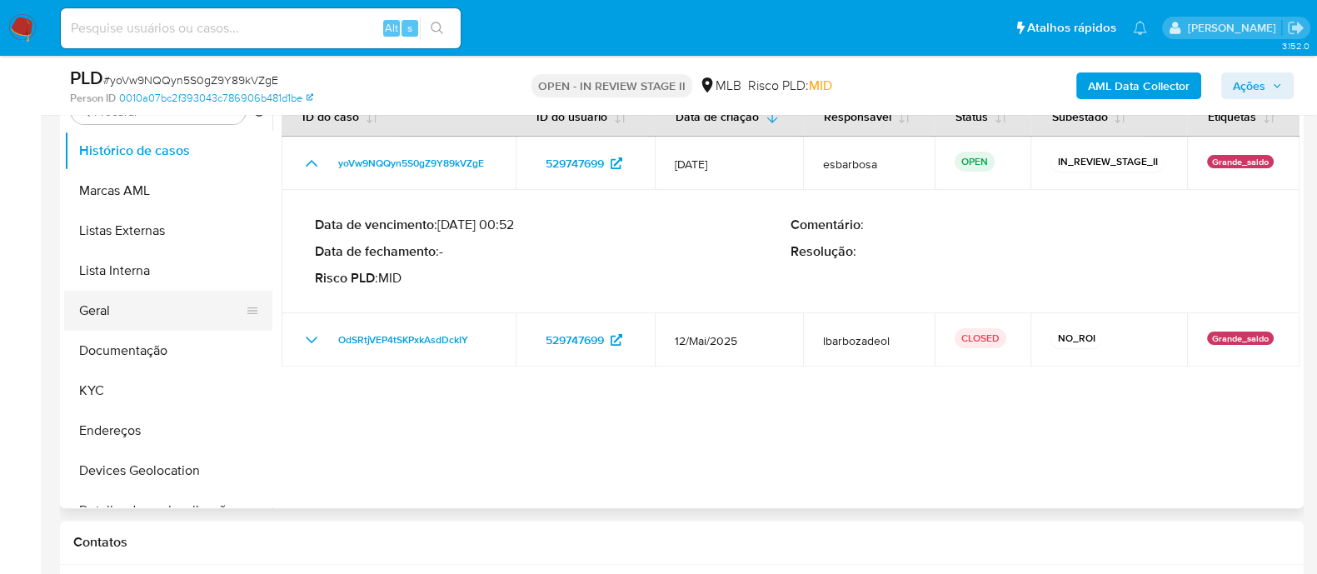
click at [140, 317] on button "Geral" at bounding box center [161, 311] width 195 height 40
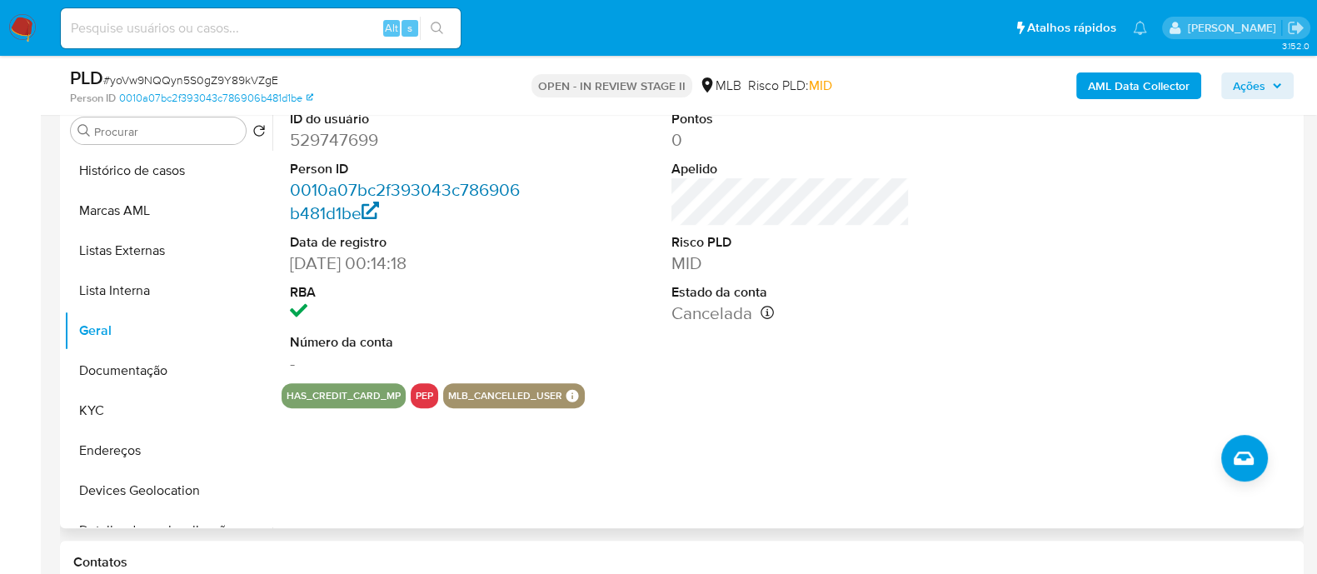
scroll to position [521, 0]
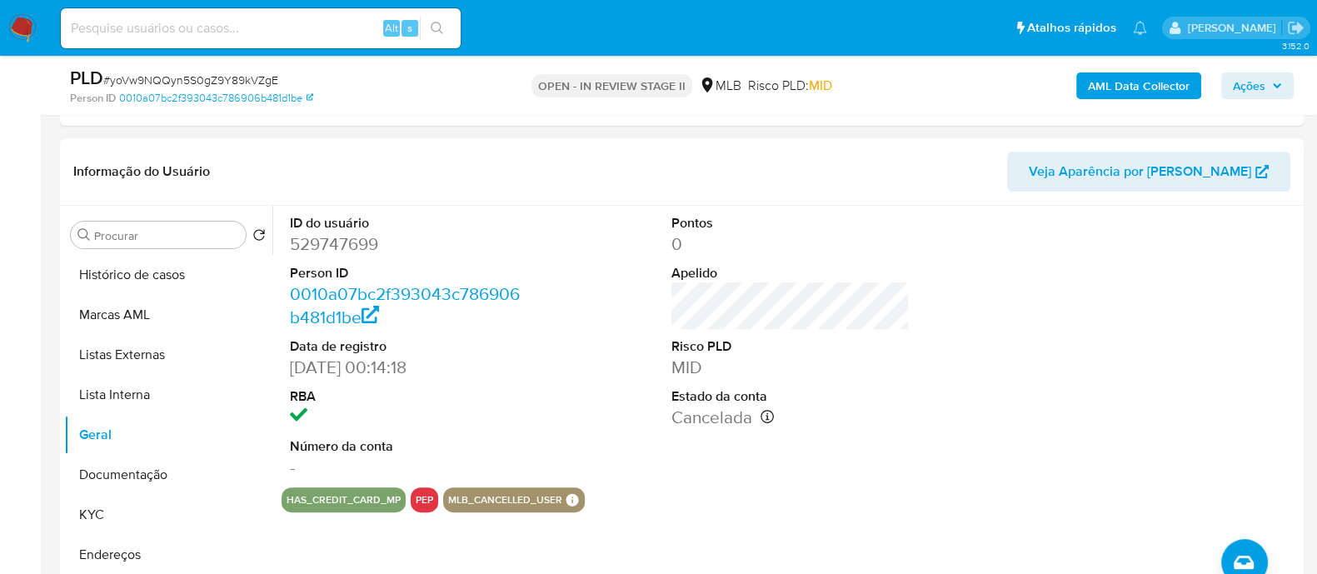
click at [354, 247] on dd "529747699" at bounding box center [409, 243] width 238 height 23
copy dd "529747699"
click at [125, 522] on button "KYC" at bounding box center [161, 515] width 195 height 40
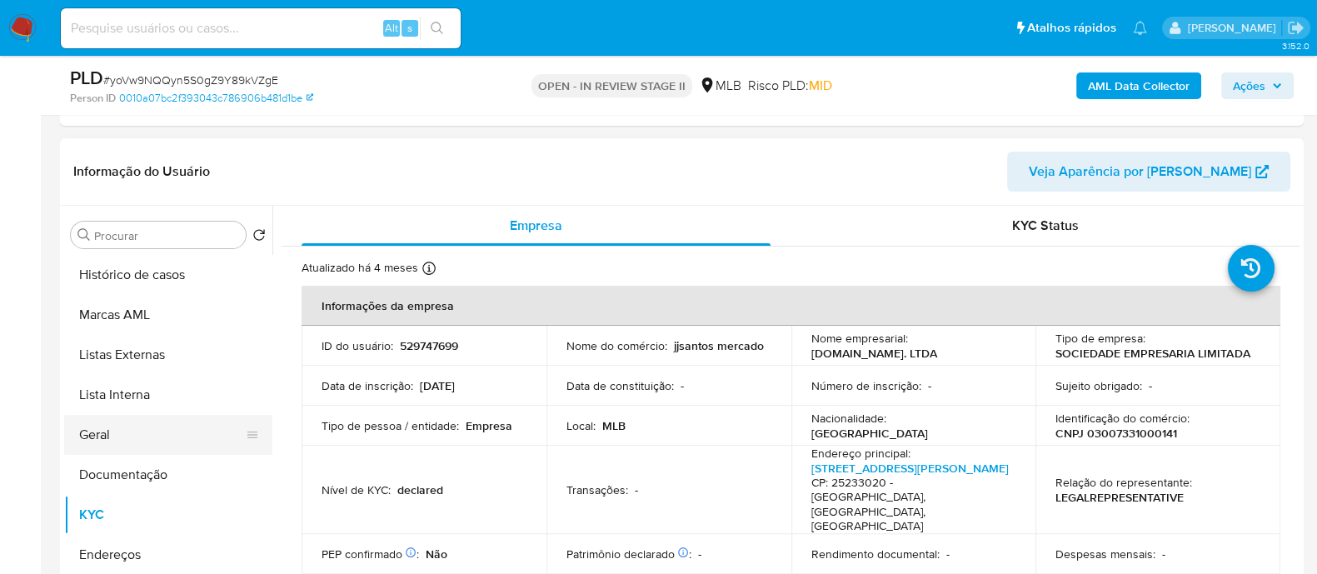
click at [132, 442] on button "Geral" at bounding box center [161, 435] width 195 height 40
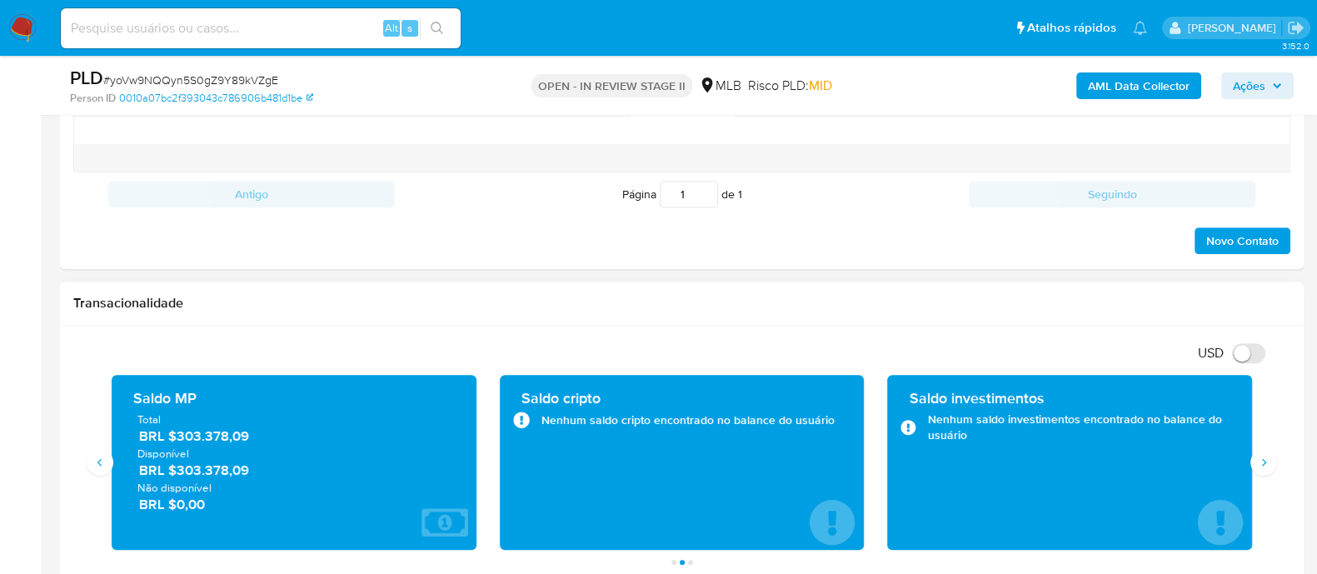
scroll to position [1416, 0]
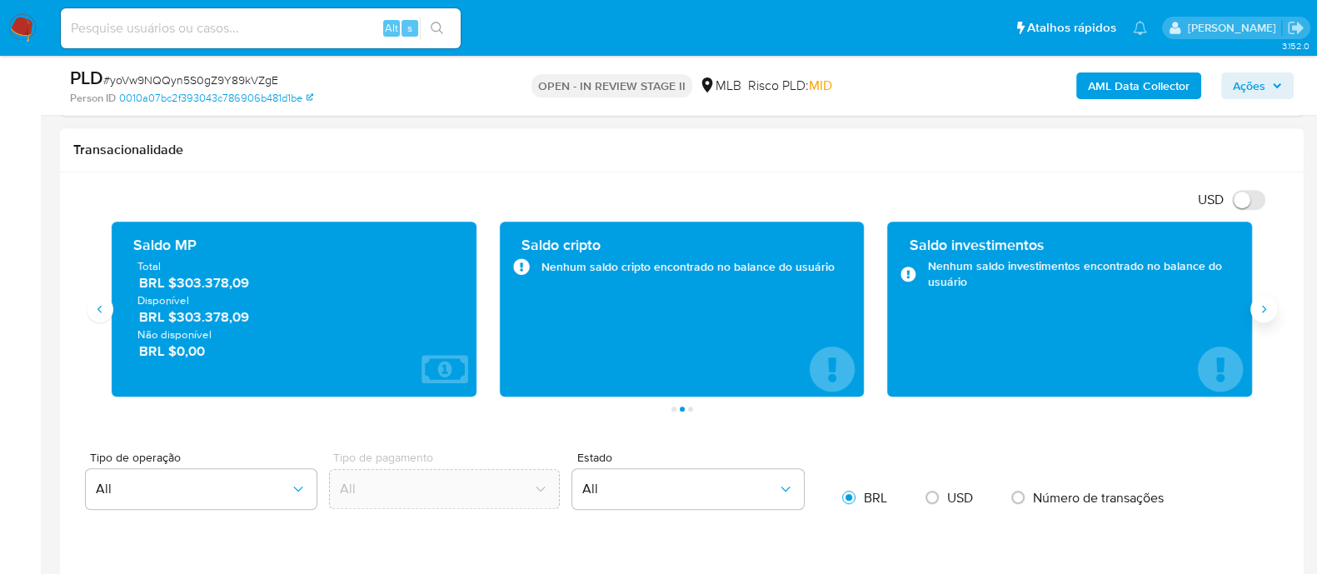
click at [1271, 307] on button "Siguiente" at bounding box center [1264, 309] width 27 height 27
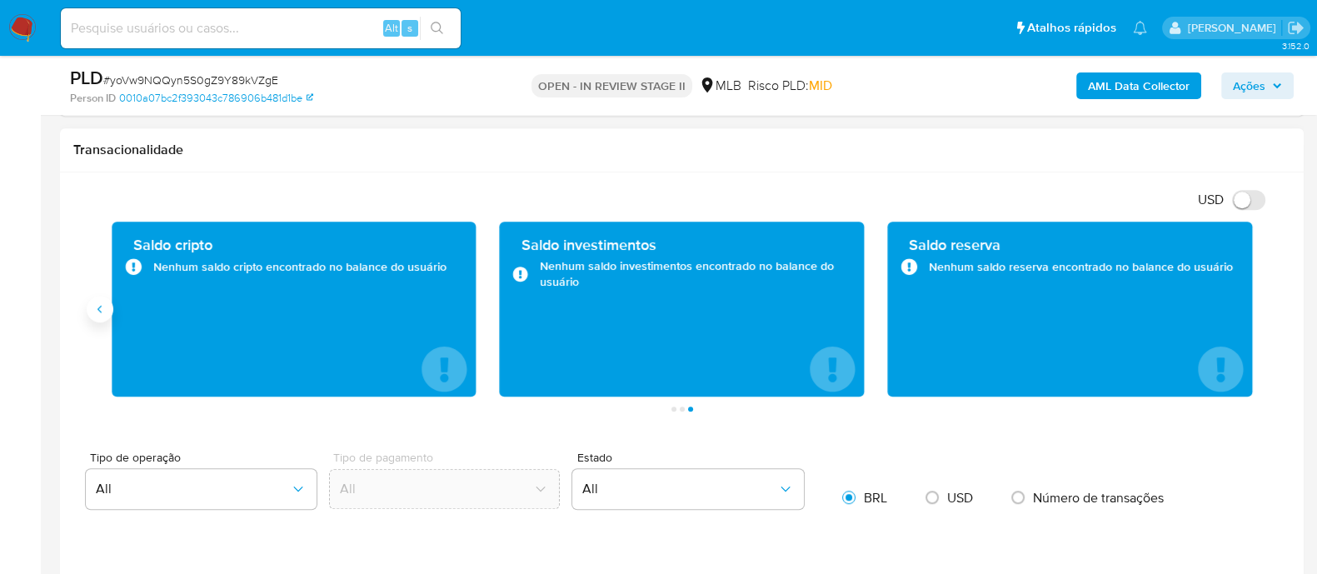
click at [110, 312] on button "Anterior" at bounding box center [100, 309] width 27 height 27
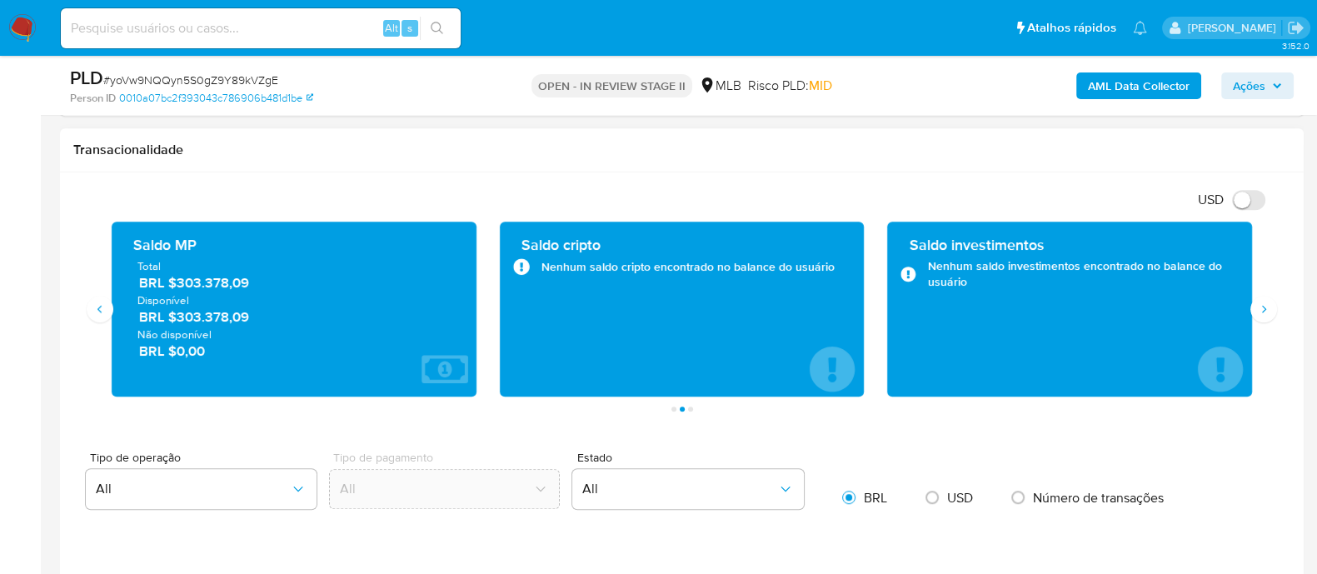
drag, startPoint x: 257, startPoint y: 291, endPoint x: 172, endPoint y: 276, distance: 86.3
click at [172, 276] on div "Total BRL $303.378,09 Disponível BRL $303.378,09 Não disponível BRL $0,00" at bounding box center [294, 309] width 338 height 102
drag, startPoint x: 197, startPoint y: 282, endPoint x: 237, endPoint y: 282, distance: 40.0
click at [200, 282] on span "BRL $303.378,09" at bounding box center [295, 282] width 312 height 19
click at [247, 282] on span "BRL $303.378,09" at bounding box center [295, 282] width 312 height 19
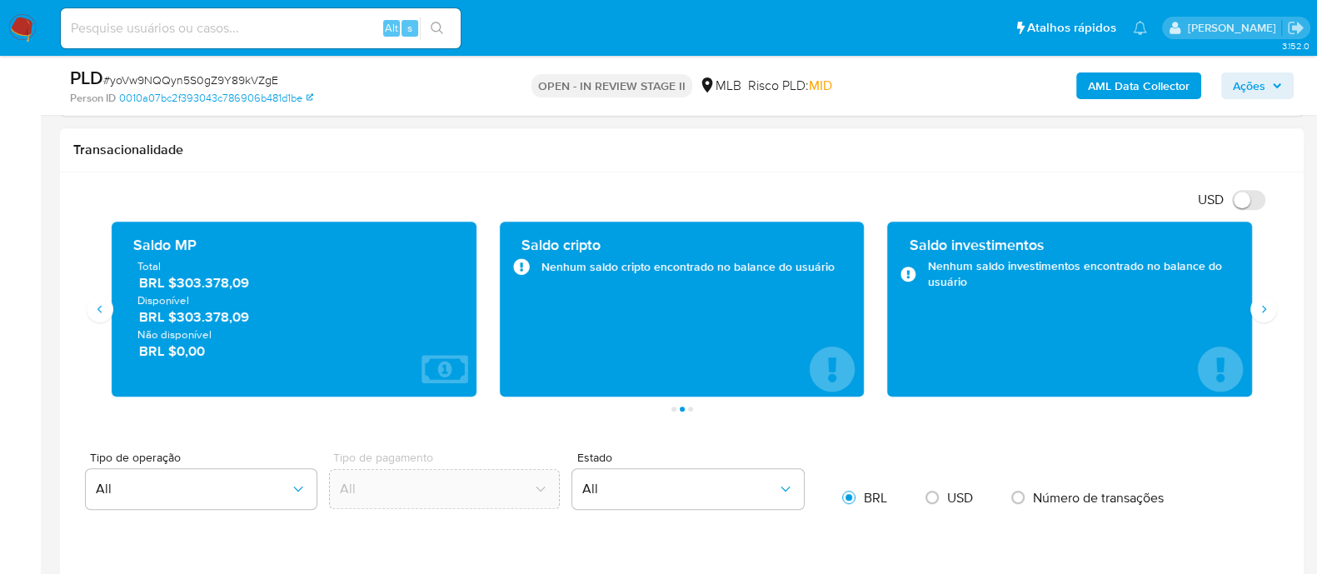
drag, startPoint x: 255, startPoint y: 285, endPoint x: 167, endPoint y: 283, distance: 88.3
click at [167, 283] on span "BRL $303.378,09" at bounding box center [295, 282] width 312 height 19
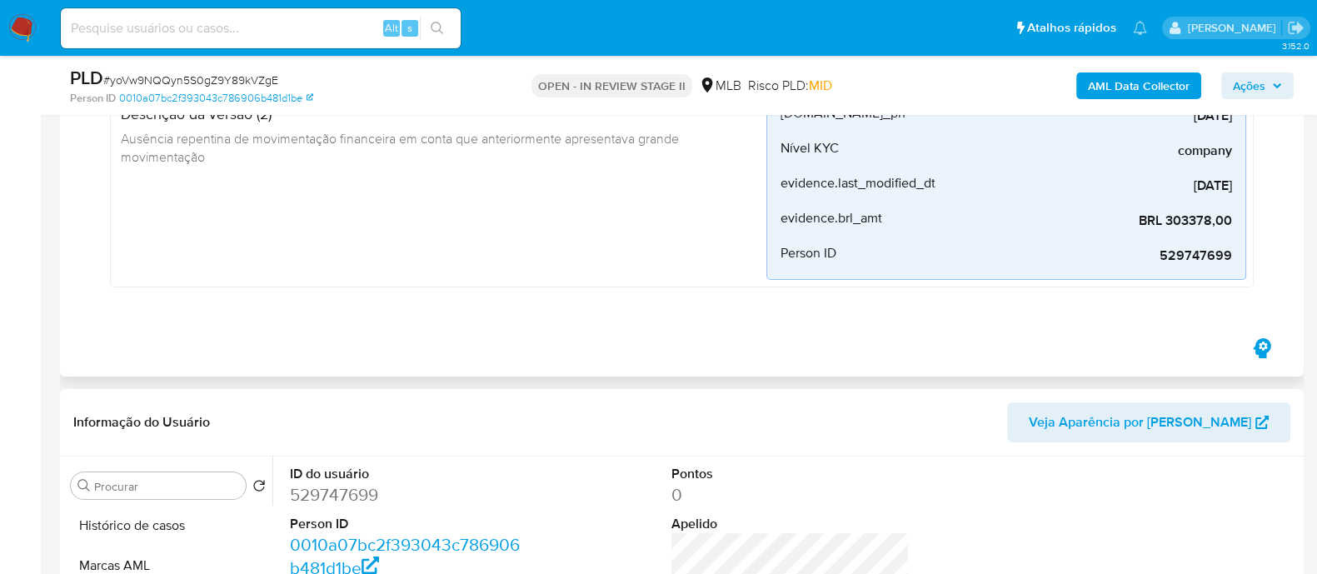
scroll to position [0, 0]
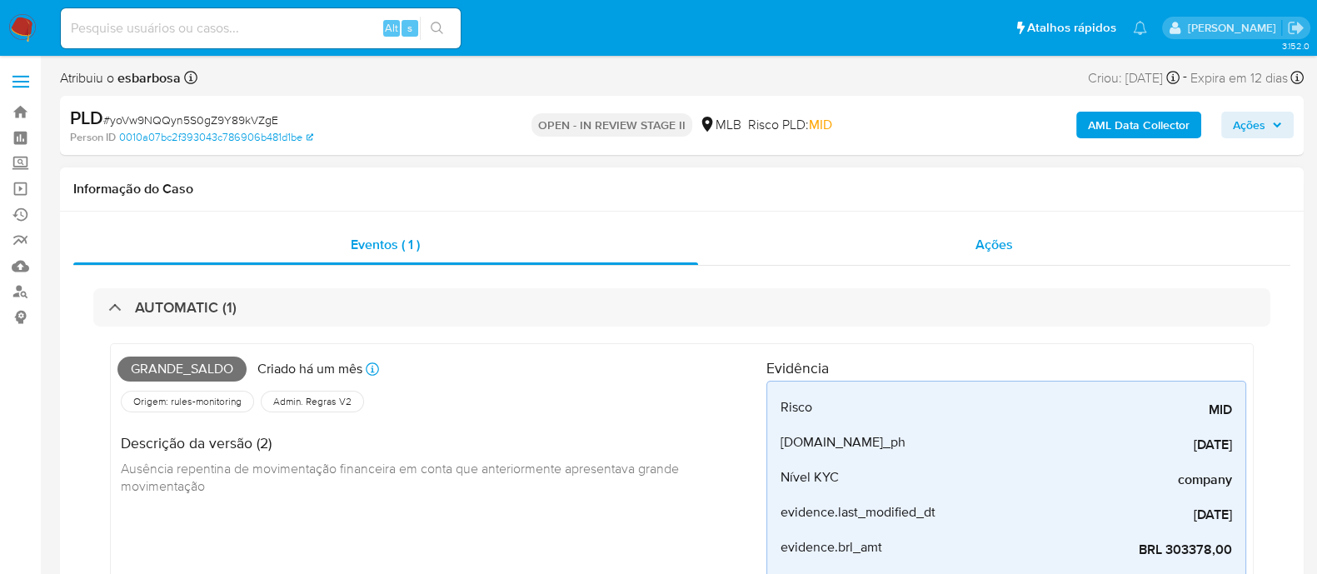
click at [833, 257] on div "Ações" at bounding box center [994, 245] width 593 height 40
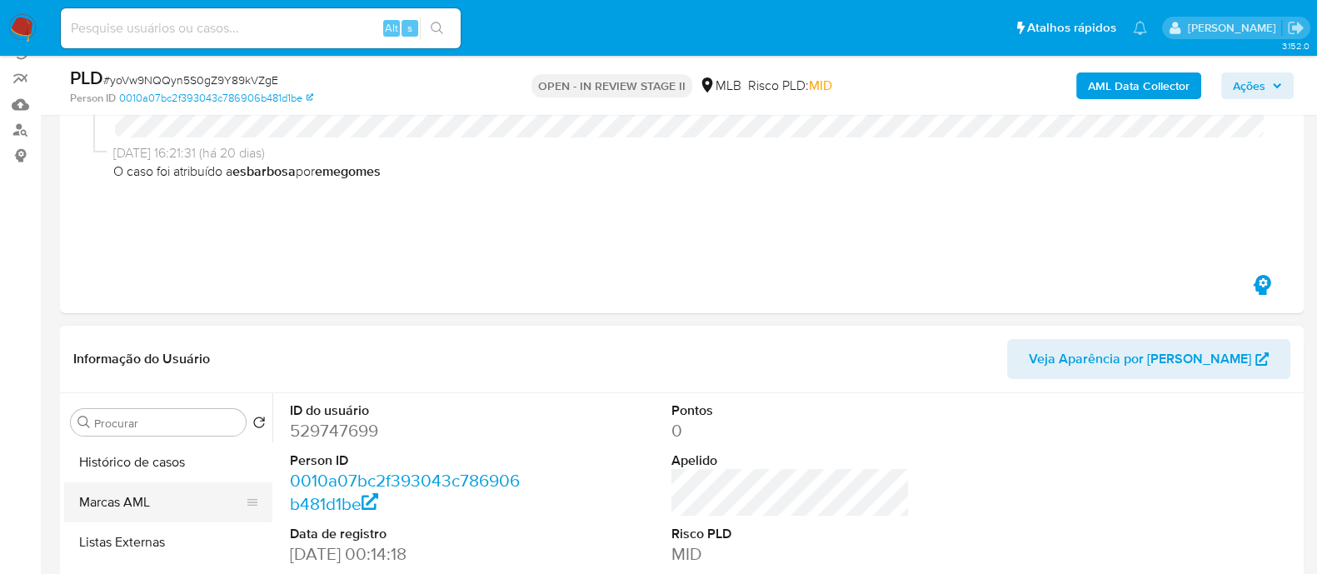
scroll to position [207, 0]
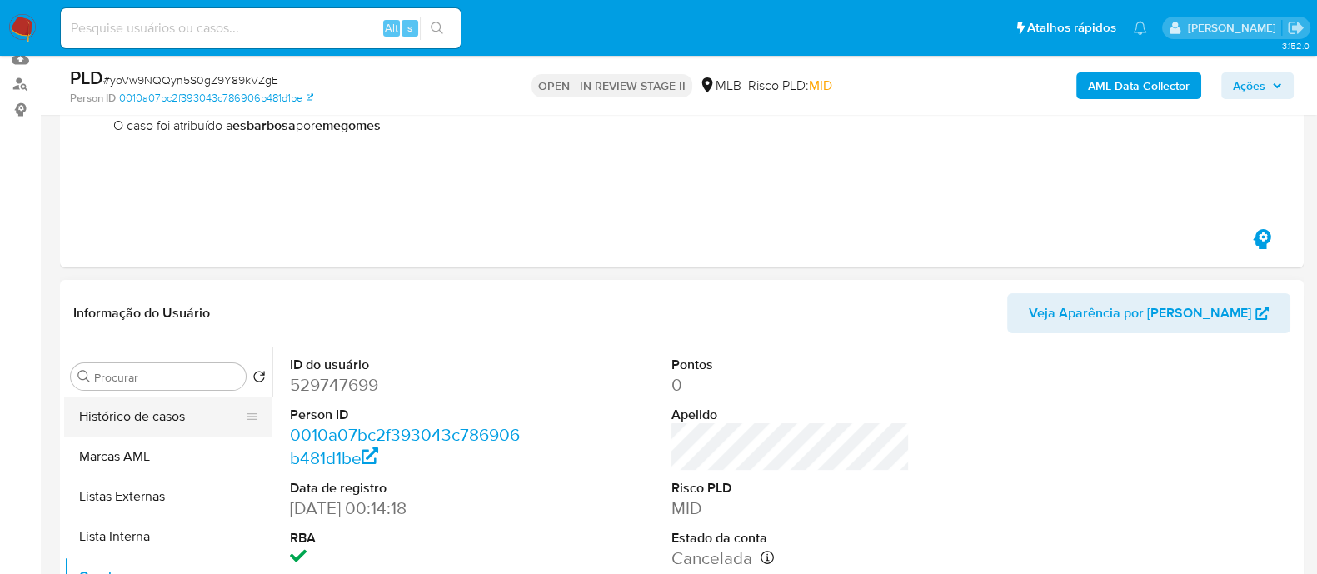
click at [168, 407] on button "Histórico de casos" at bounding box center [161, 417] width 195 height 40
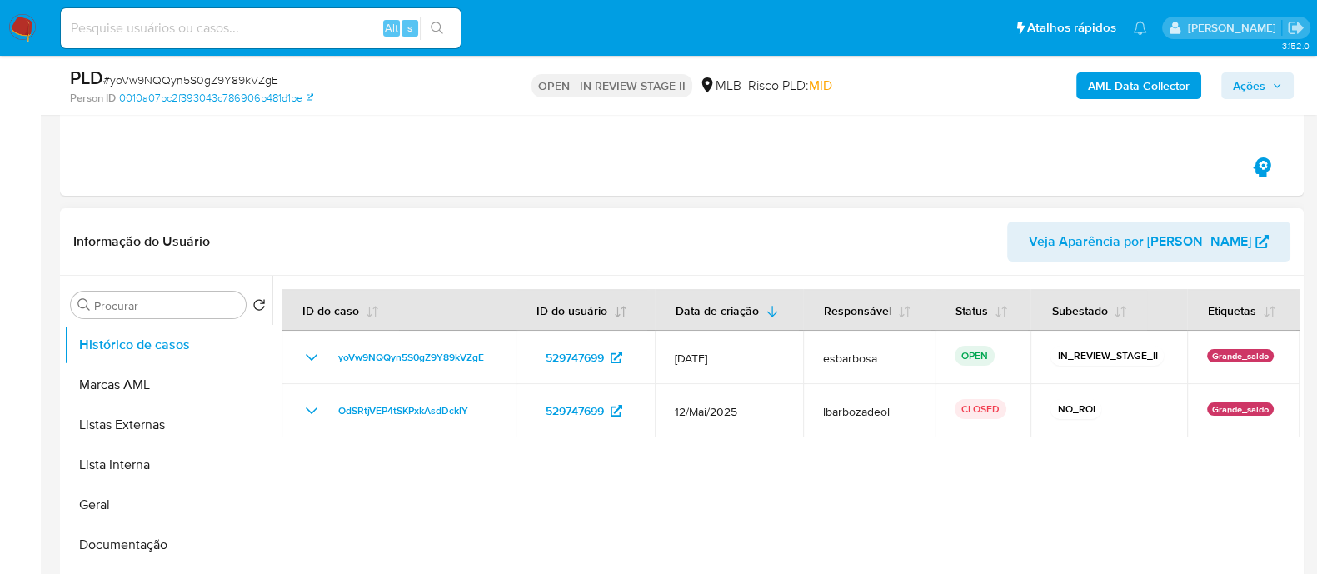
scroll to position [312, 0]
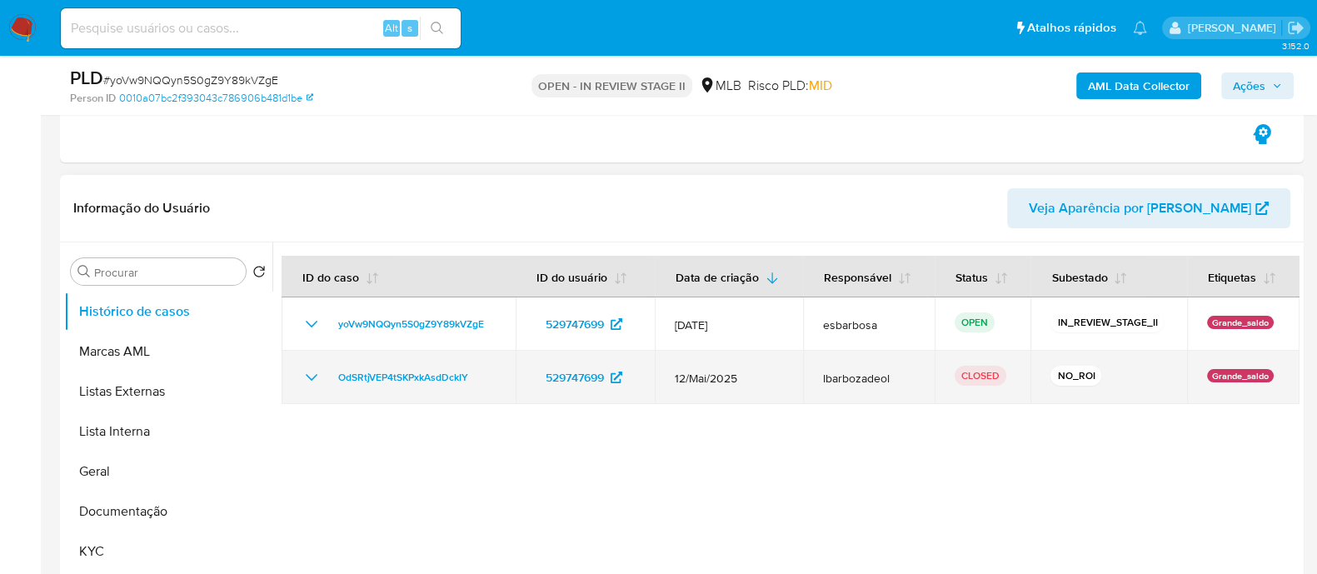
click at [305, 381] on icon "Mostrar/Ocultar" at bounding box center [312, 377] width 20 height 20
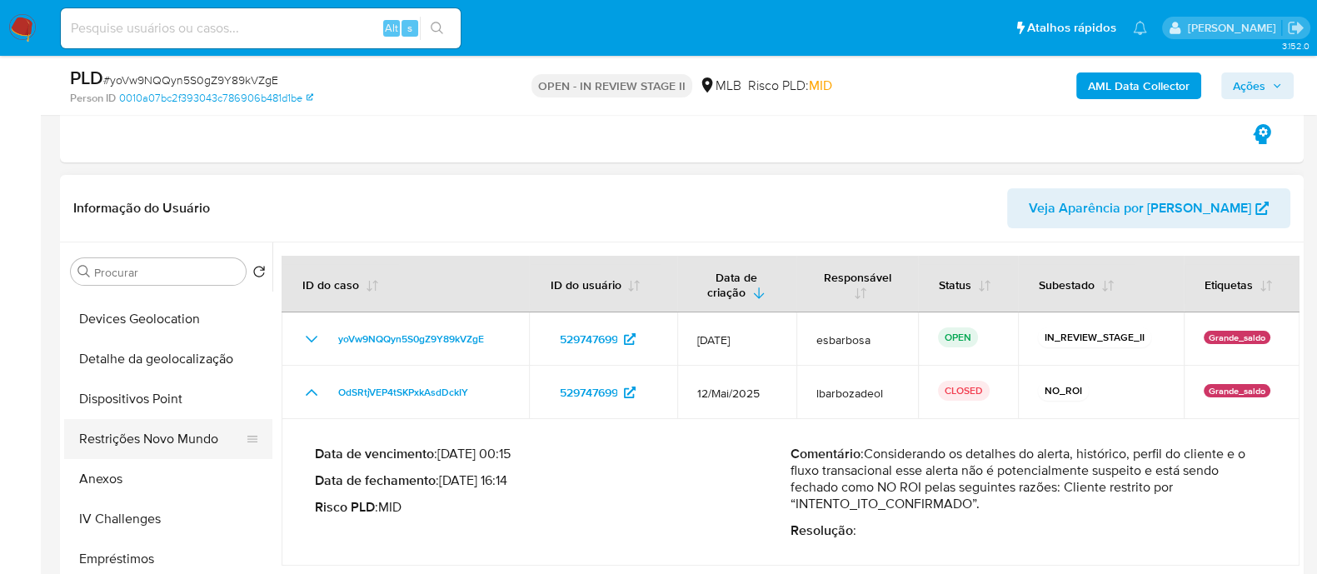
click at [137, 439] on button "Restrições Novo Mundo" at bounding box center [161, 439] width 195 height 40
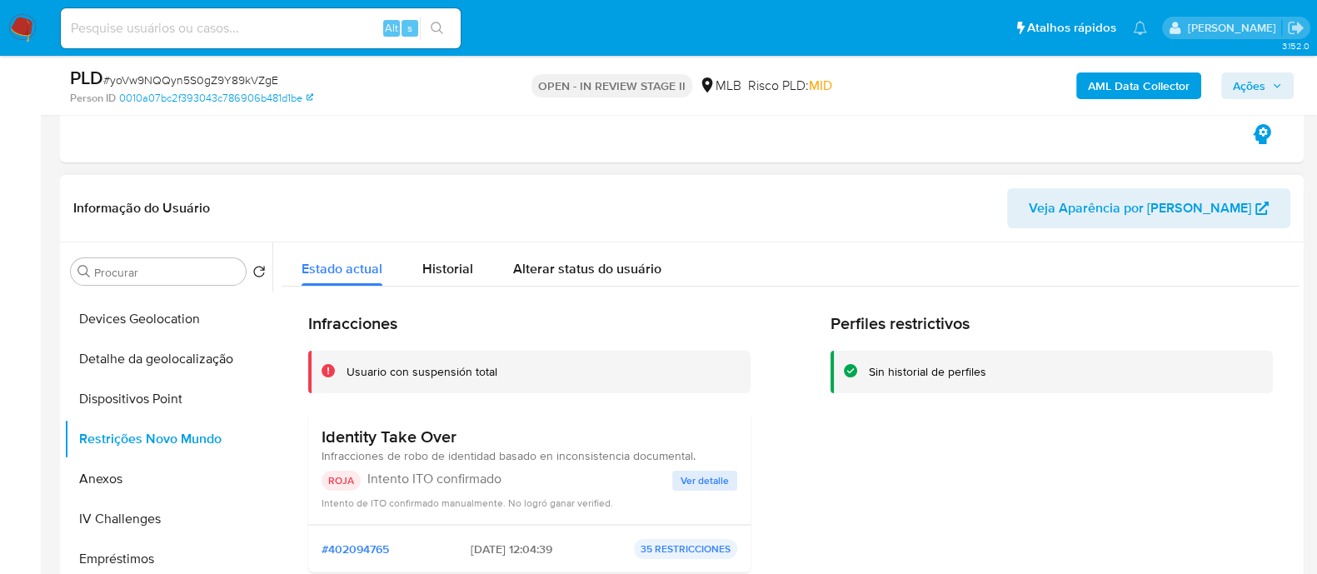
scroll to position [103, 0]
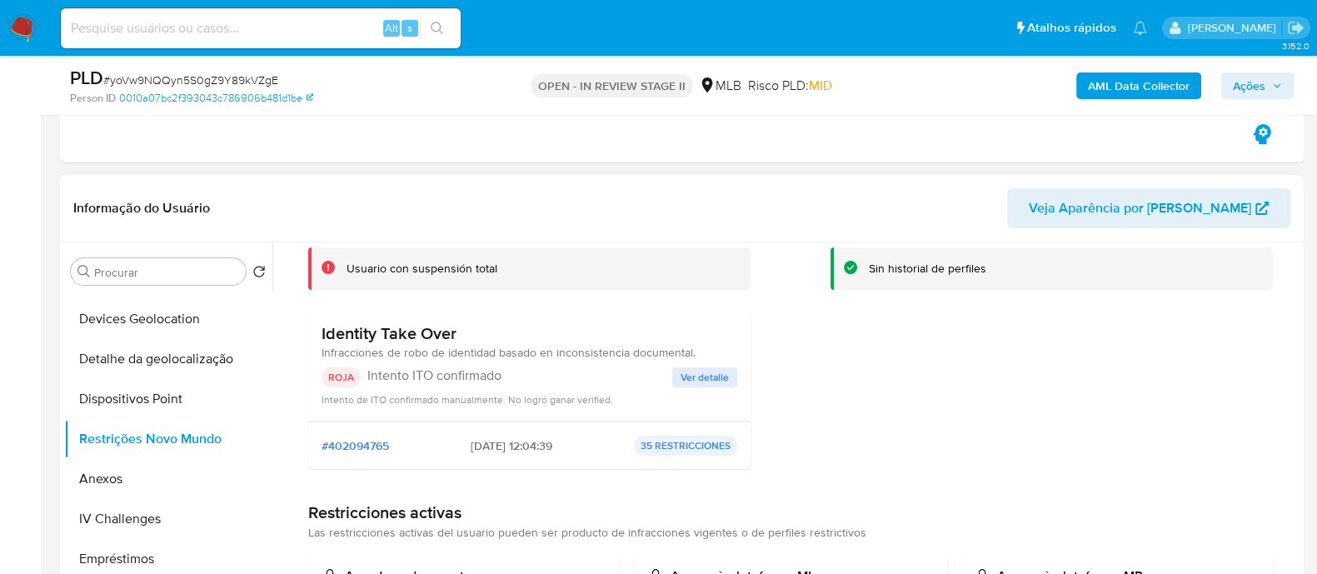
click at [695, 376] on span "Ver detalle" at bounding box center [705, 377] width 48 height 17
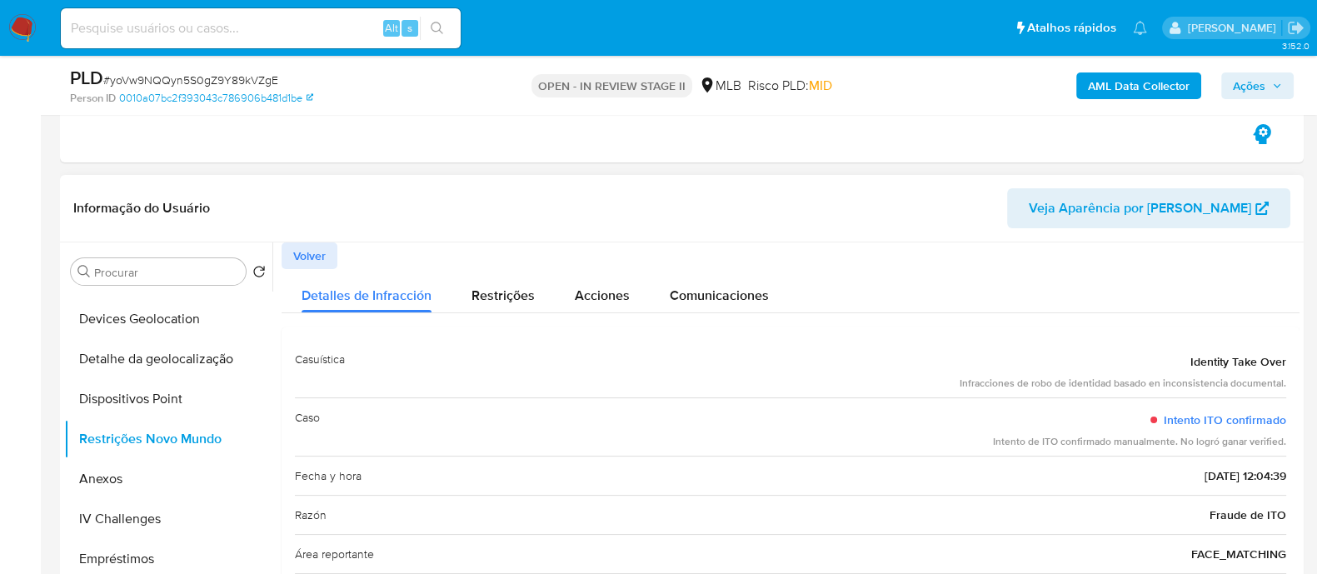
drag, startPoint x: 1226, startPoint y: 473, endPoint x: 1168, endPoint y: 476, distance: 58.4
click at [1205, 476] on span "[DATE] 12:04:39" at bounding box center [1246, 475] width 82 height 17
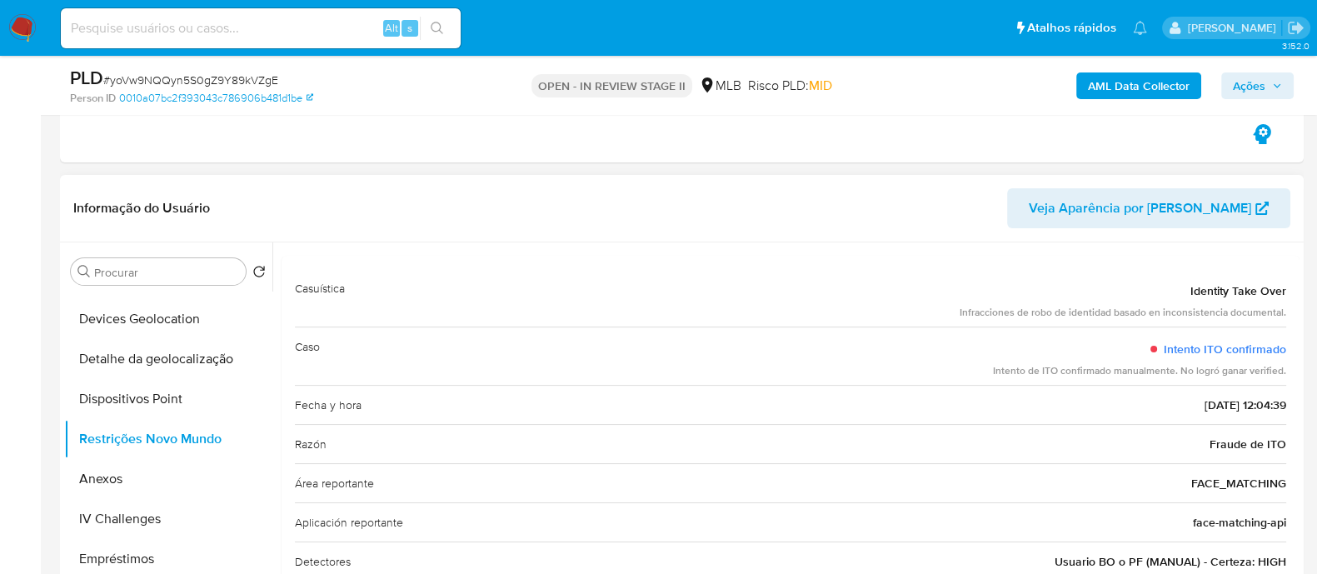
scroll to position [103, 0]
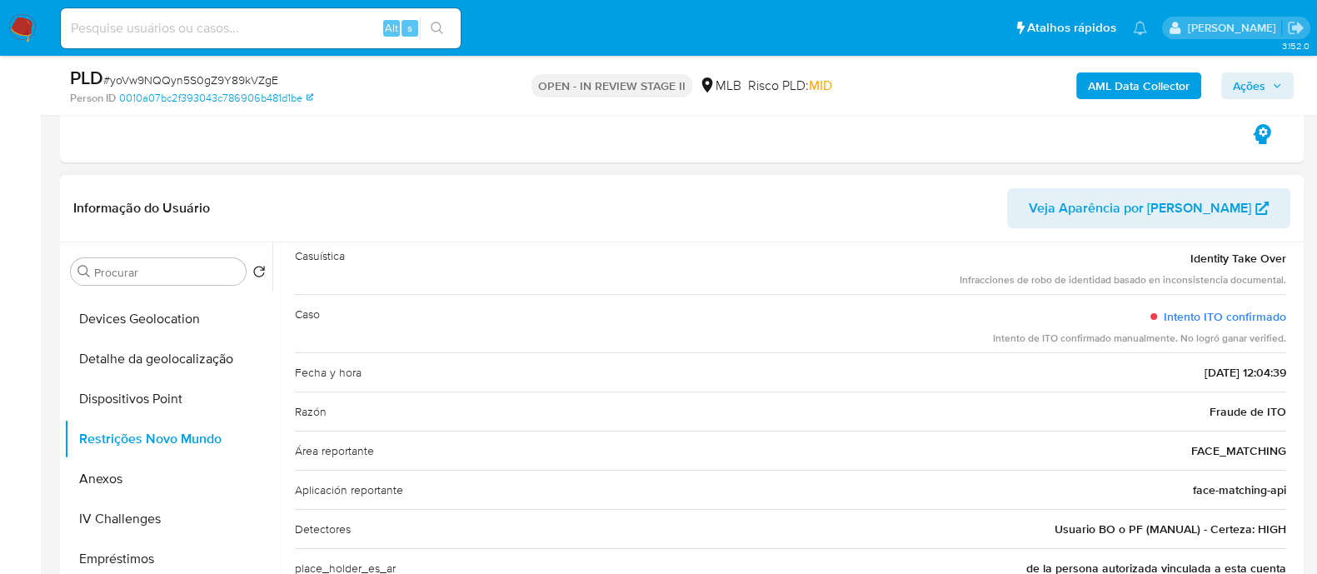
drag, startPoint x: 1203, startPoint y: 413, endPoint x: 1279, endPoint y: 413, distance: 75.8
click at [1279, 413] on div "Razón Fraude de ITO" at bounding box center [791, 411] width 992 height 39
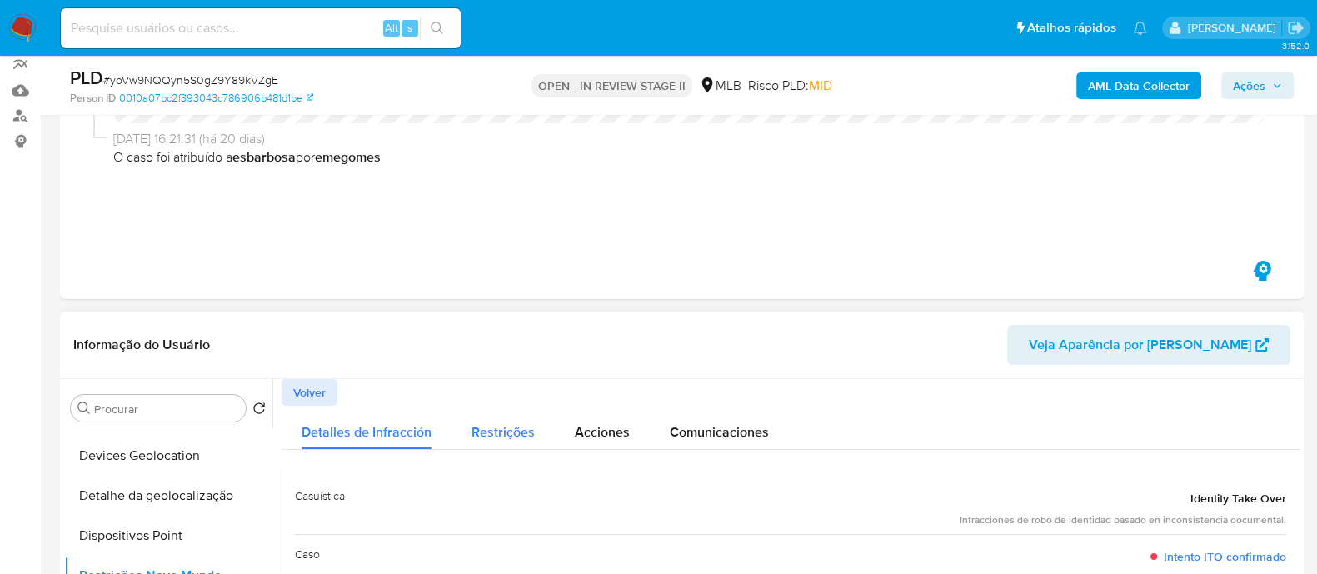
scroll to position [207, 0]
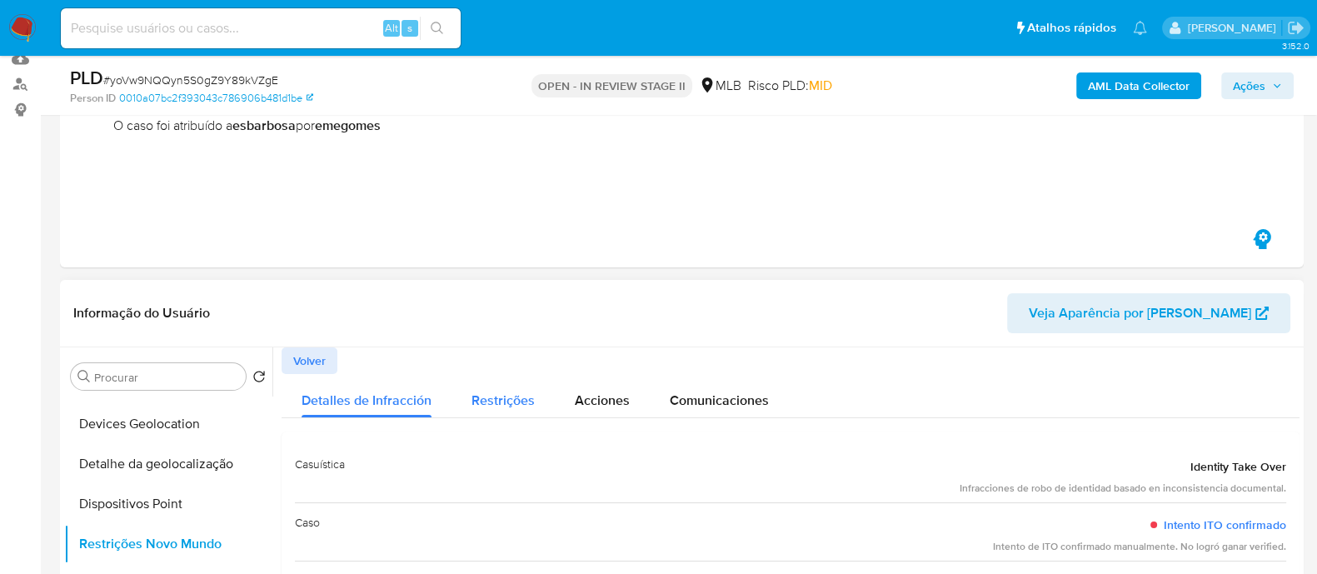
click at [502, 397] on span "Restrições" at bounding box center [503, 400] width 63 height 19
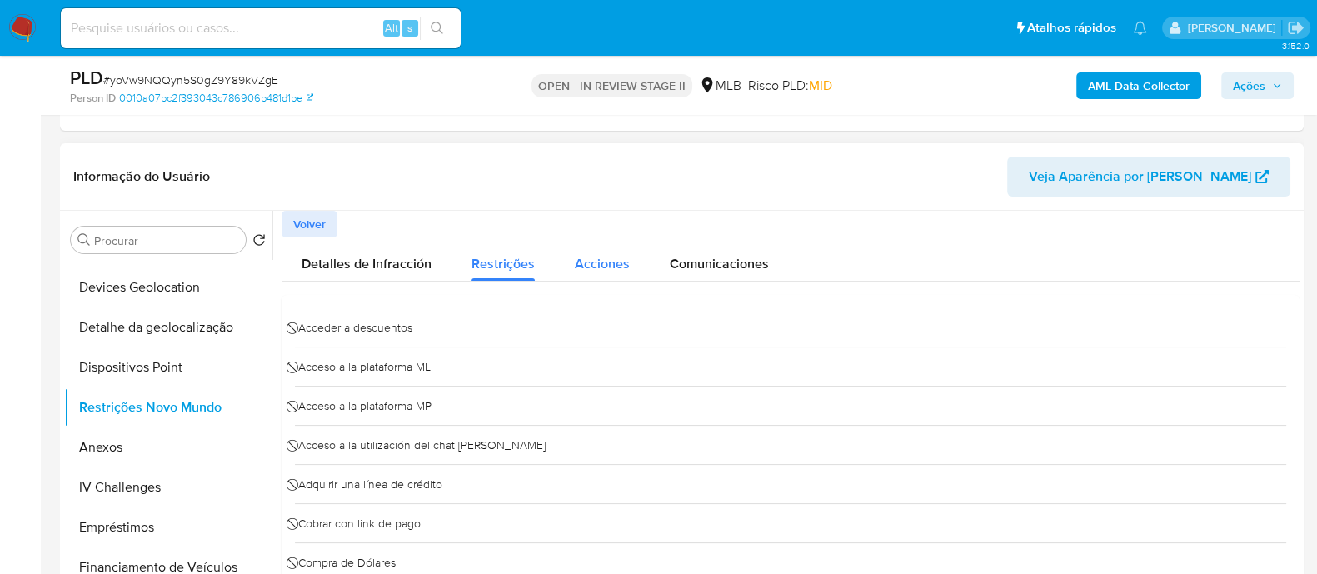
scroll to position [312, 0]
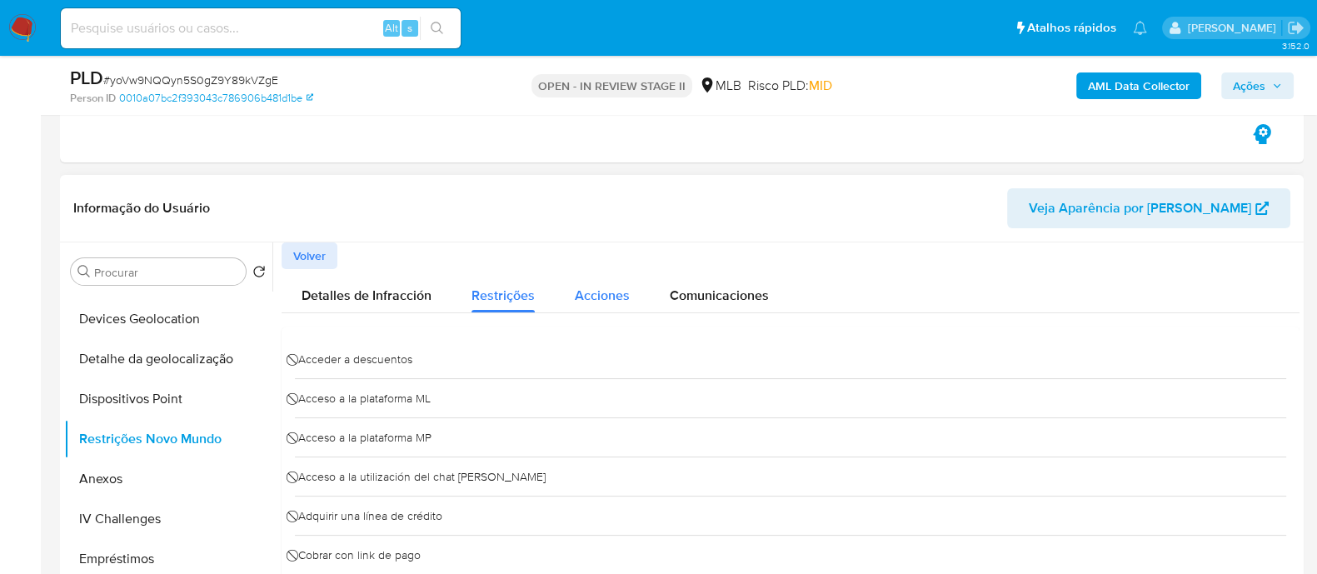
click at [610, 295] on span "Acciones" at bounding box center [602, 295] width 55 height 19
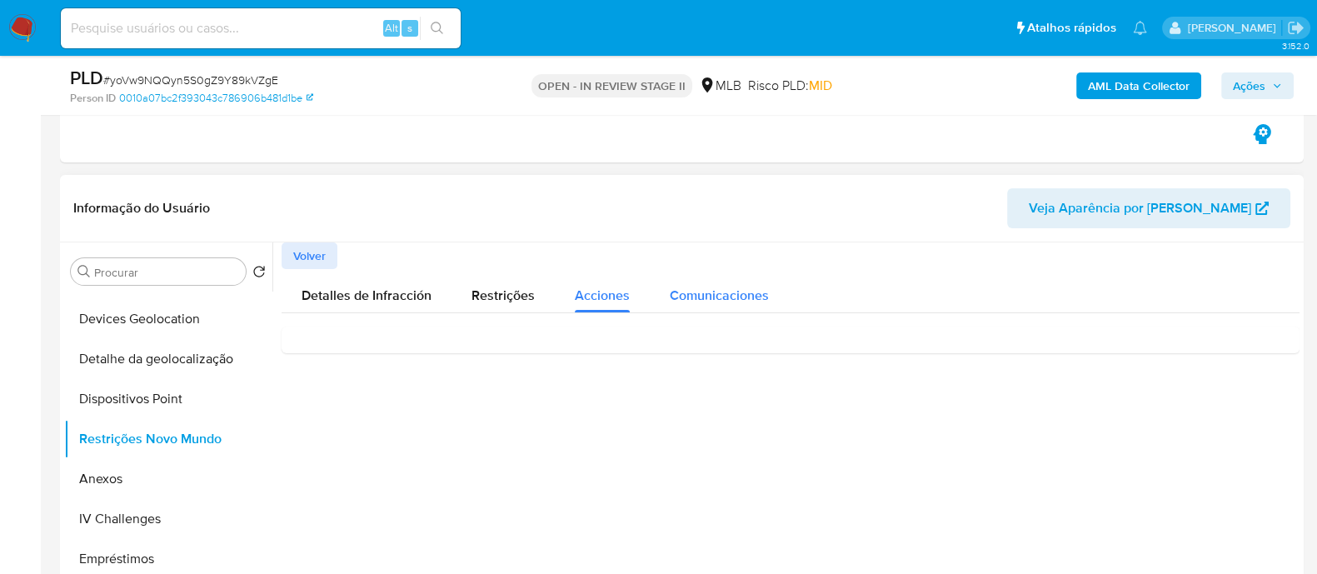
click at [715, 304] on span "Comunicaciones" at bounding box center [719, 295] width 99 height 19
click at [630, 365] on div "Sua conta foi suspensa e será encerrada em 30 dias" at bounding box center [791, 362] width 992 height 45
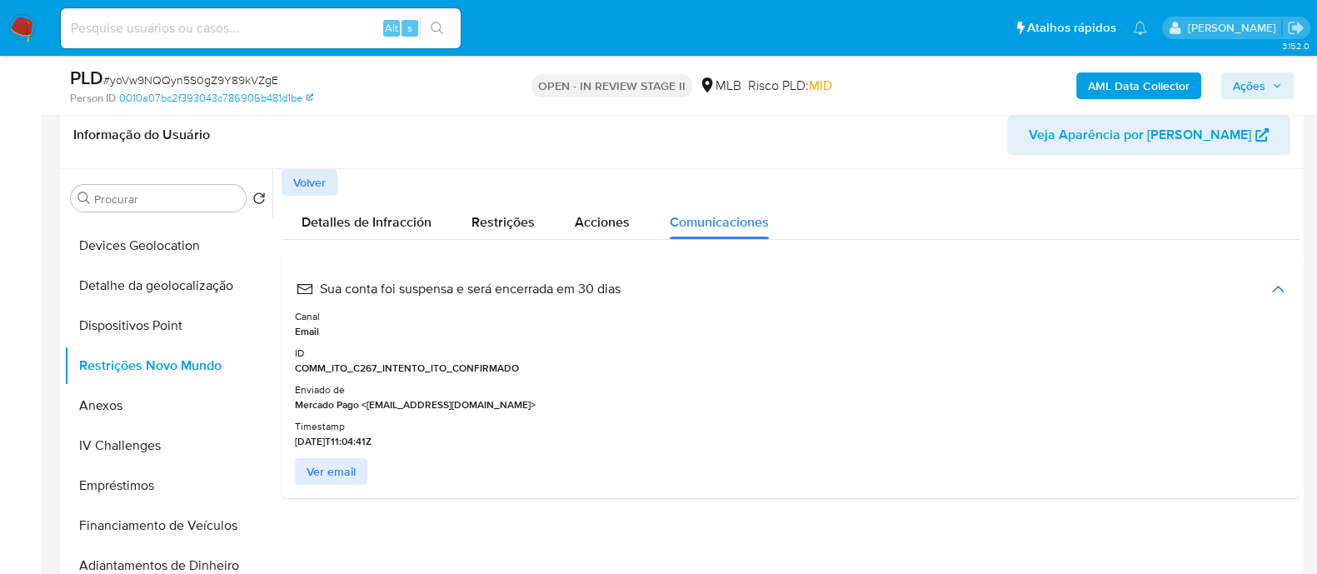
scroll to position [416, 0]
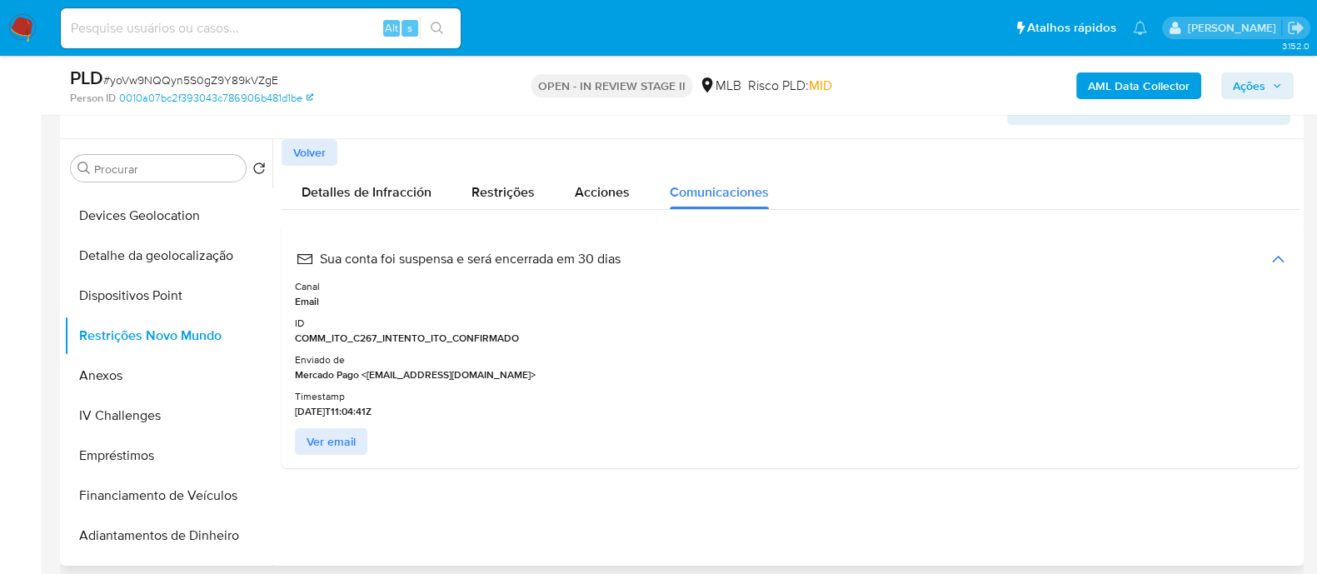
drag, startPoint x: 321, startPoint y: 261, endPoint x: 449, endPoint y: 276, distance: 129.2
click at [449, 271] on div "Sua conta foi suspensa e será encerrada em 30 dias" at bounding box center [791, 259] width 992 height 45
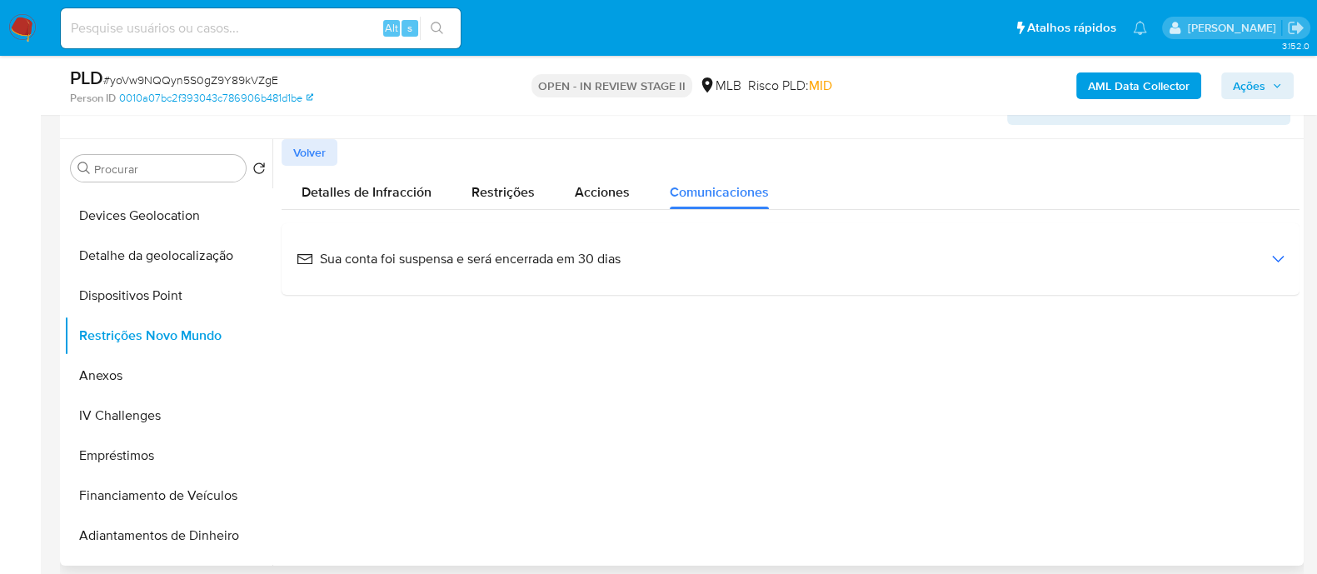
click at [462, 262] on span "Sua conta foi suspensa e será encerrada em 30 dias" at bounding box center [459, 259] width 324 height 18
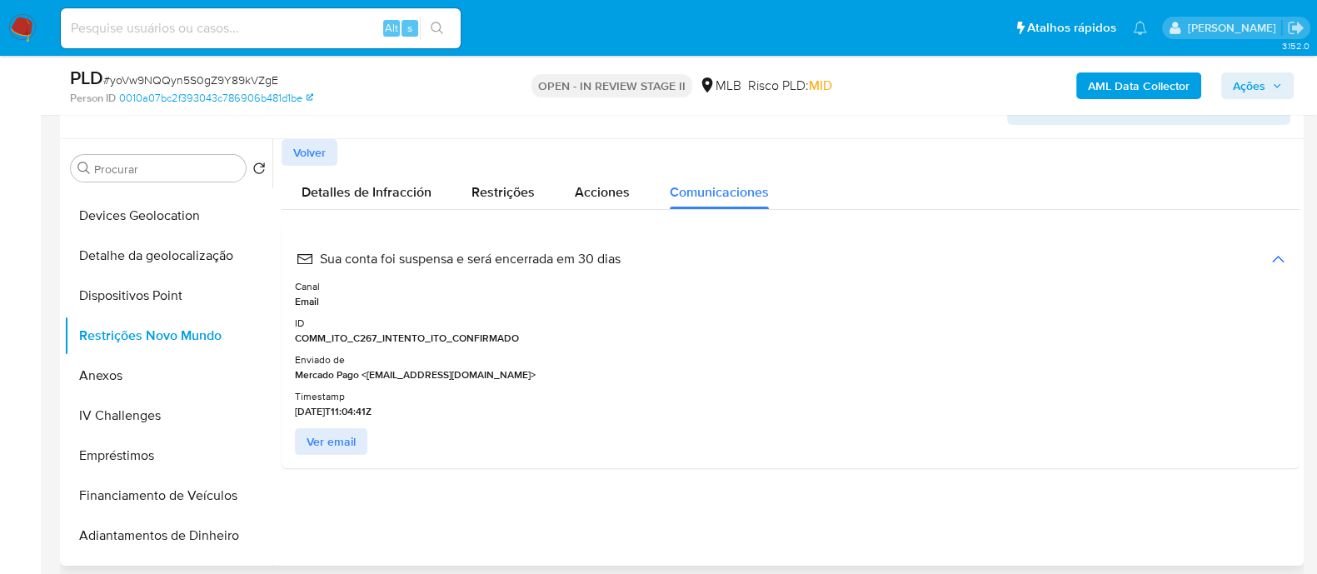
drag, startPoint x: 346, startPoint y: 410, endPoint x: 317, endPoint y: 264, distance: 148.5
click at [317, 264] on div "Sua conta foi suspensa e será encerrada em 30 dias Canal Email ID COMM_ITO_C267…" at bounding box center [791, 346] width 992 height 218
click at [388, 183] on span "Detalles de Infracción" at bounding box center [367, 191] width 130 height 19
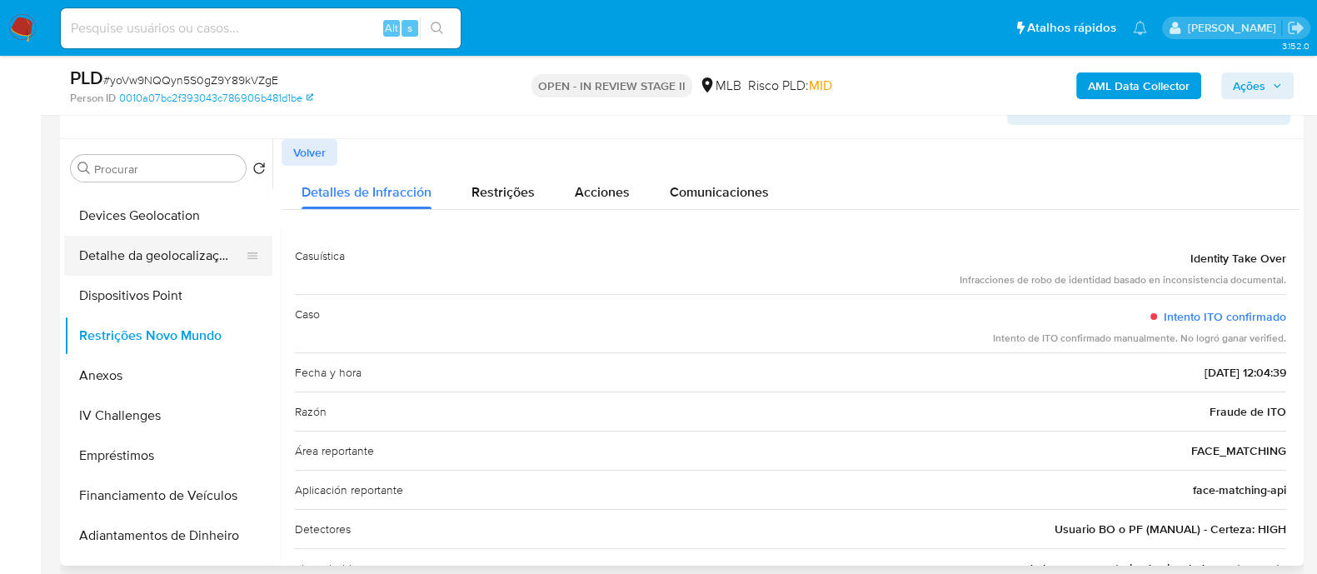
scroll to position [0, 0]
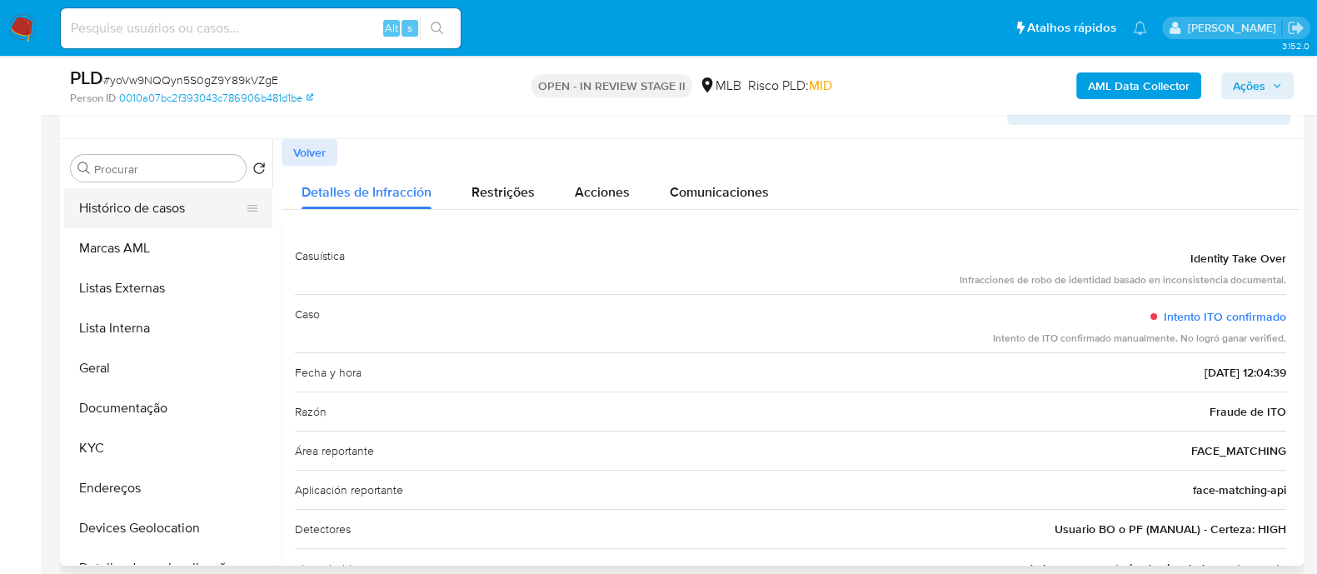
click at [157, 213] on button "Histórico de casos" at bounding box center [161, 208] width 195 height 40
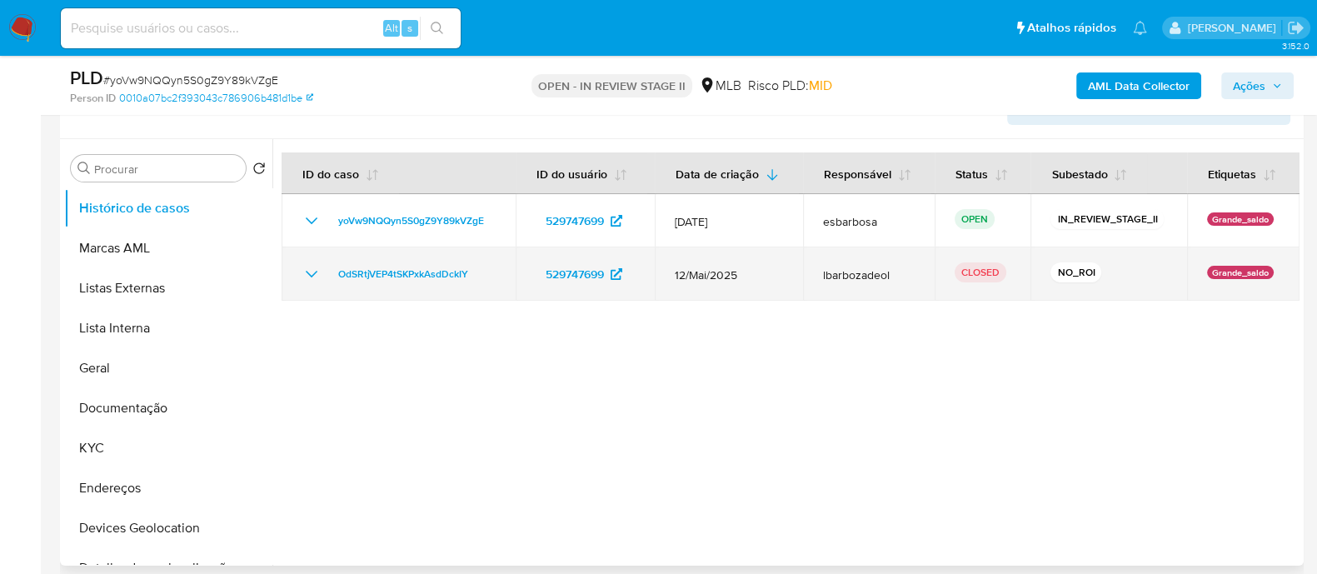
click at [306, 271] on icon "Mostrar/Ocultar" at bounding box center [312, 274] width 20 height 20
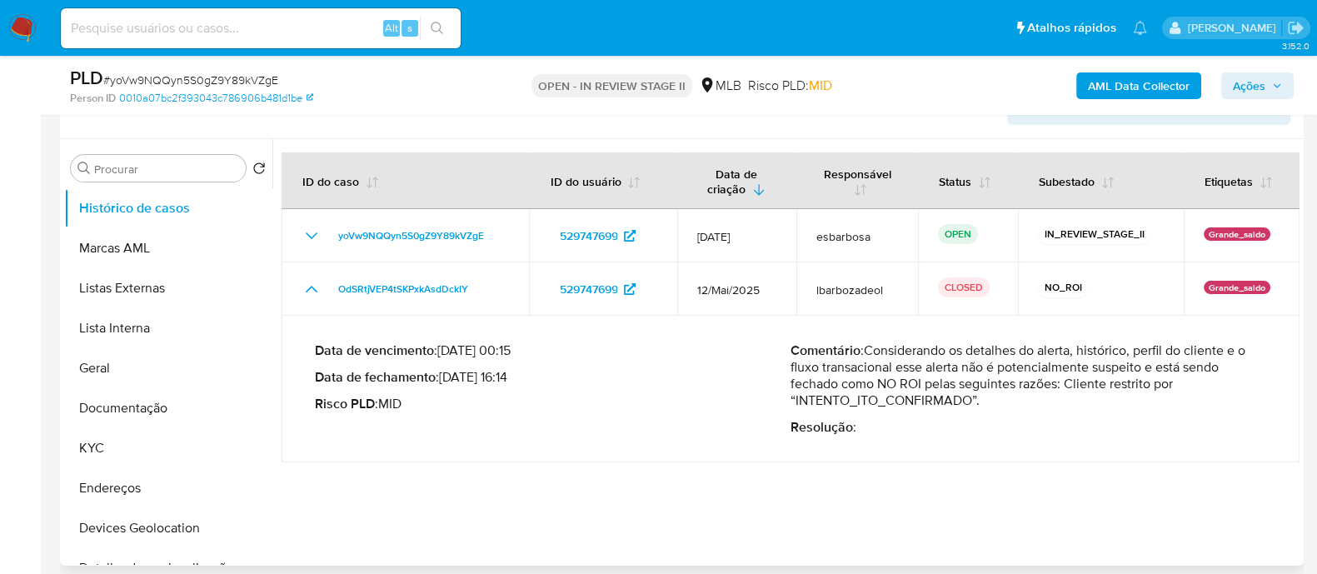
drag, startPoint x: 985, startPoint y: 406, endPoint x: 868, endPoint y: 358, distance: 125.9
click at [868, 358] on p "Comentário : Considerando os detalhes do alerta, histórico, perfil do cliente e…" at bounding box center [1029, 375] width 476 height 67
click at [1252, 85] on span "Ações" at bounding box center [1249, 85] width 32 height 27
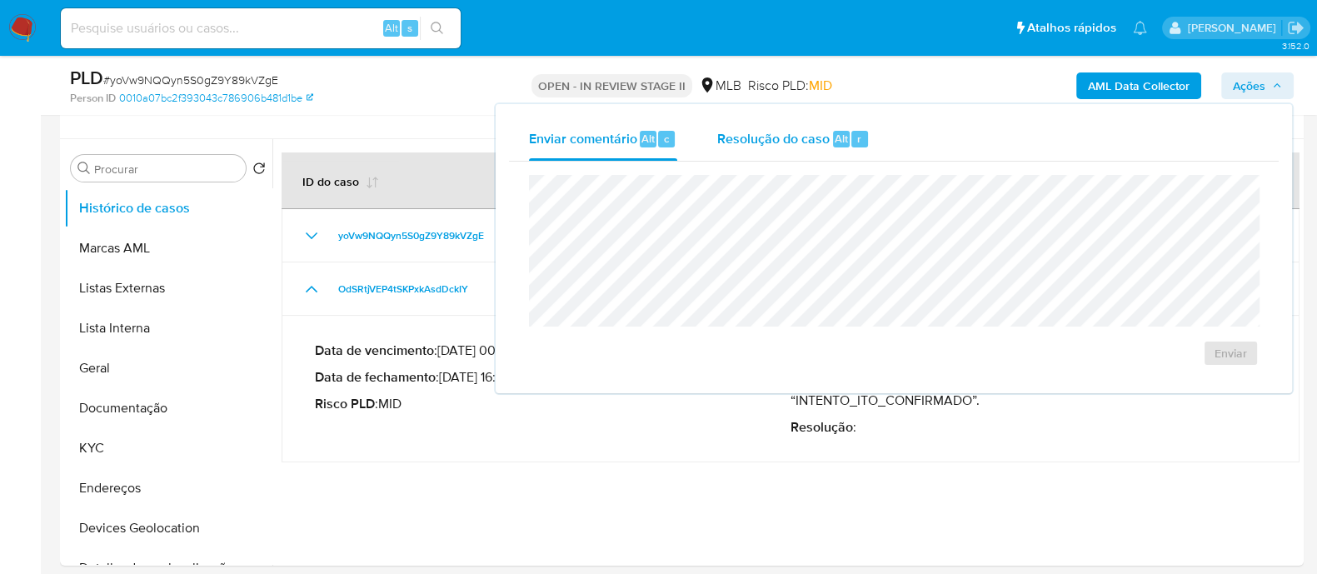
click at [781, 140] on span "Resolução do caso" at bounding box center [773, 137] width 112 height 19
